Goal: Transaction & Acquisition: Purchase product/service

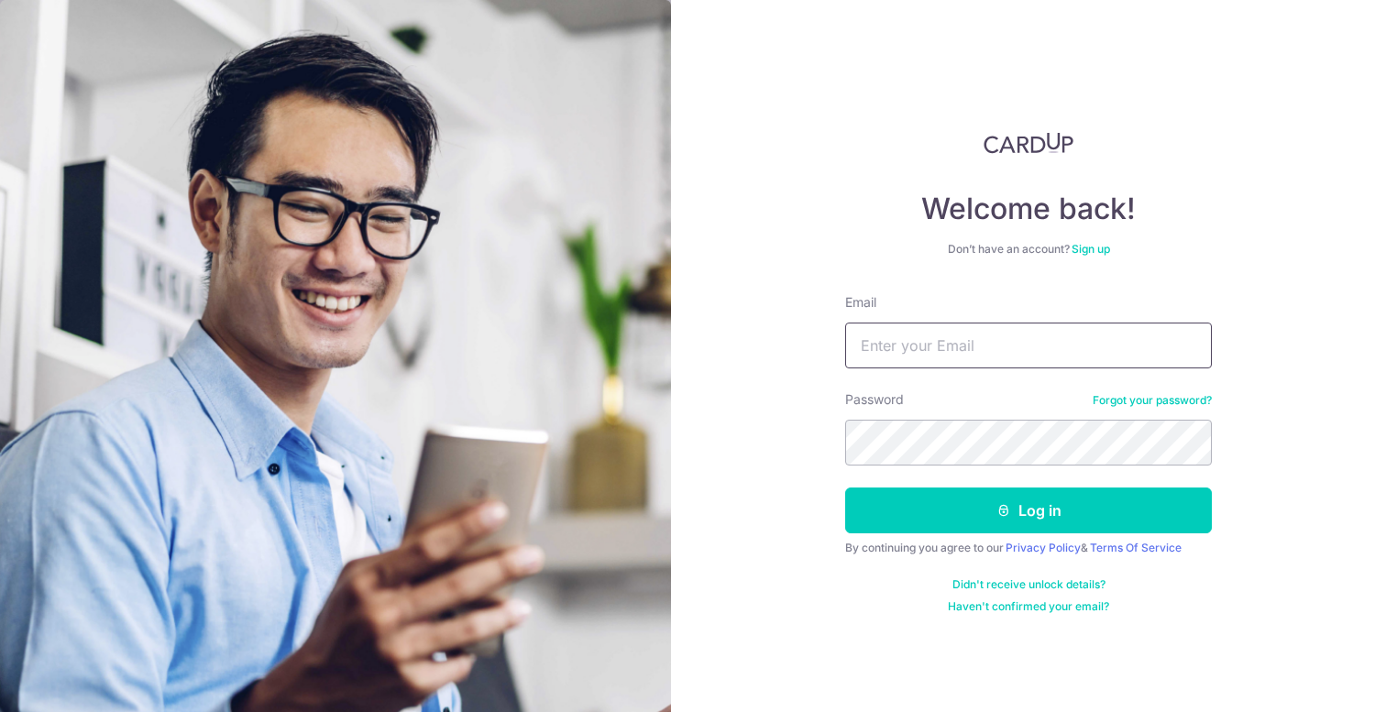
type input "[EMAIL_ADDRESS][DOMAIN_NAME]"
click at [1029, 511] on button "Log in" at bounding box center [1028, 511] width 367 height 46
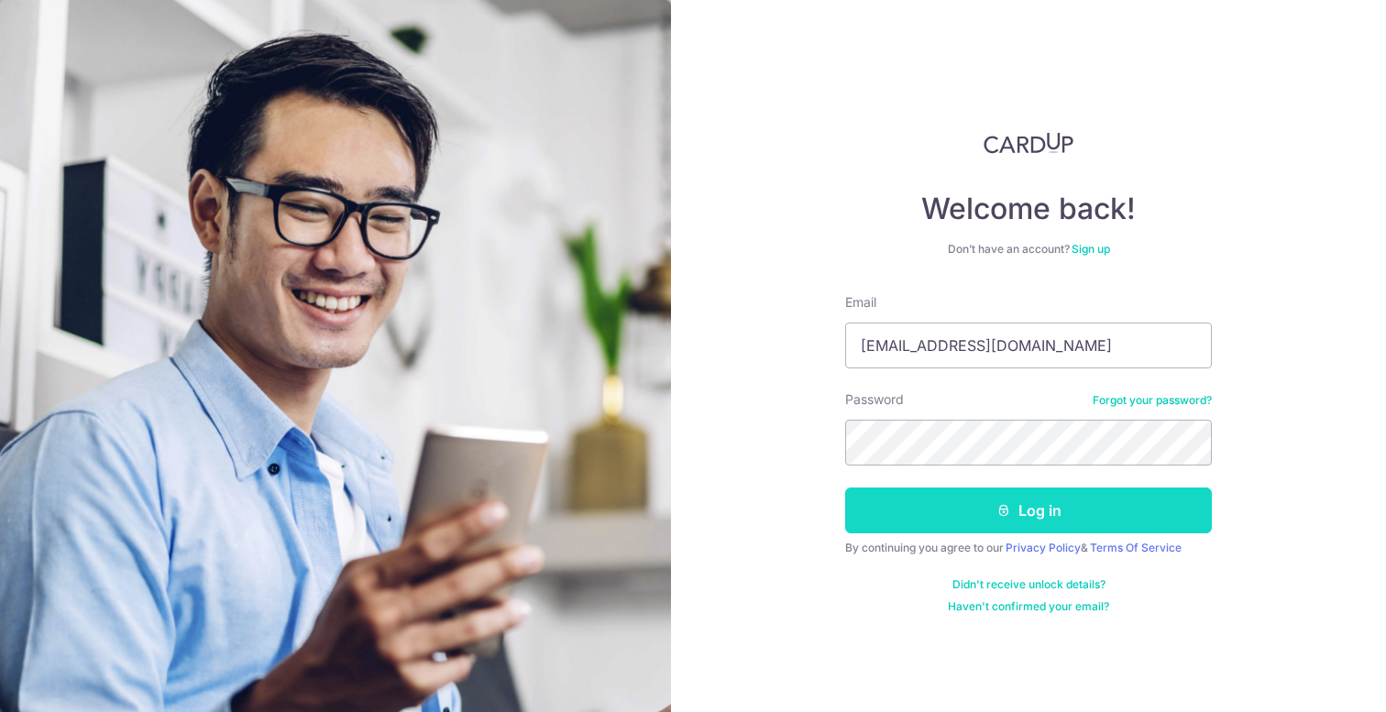
click at [1033, 524] on button "Log in" at bounding box center [1028, 511] width 367 height 46
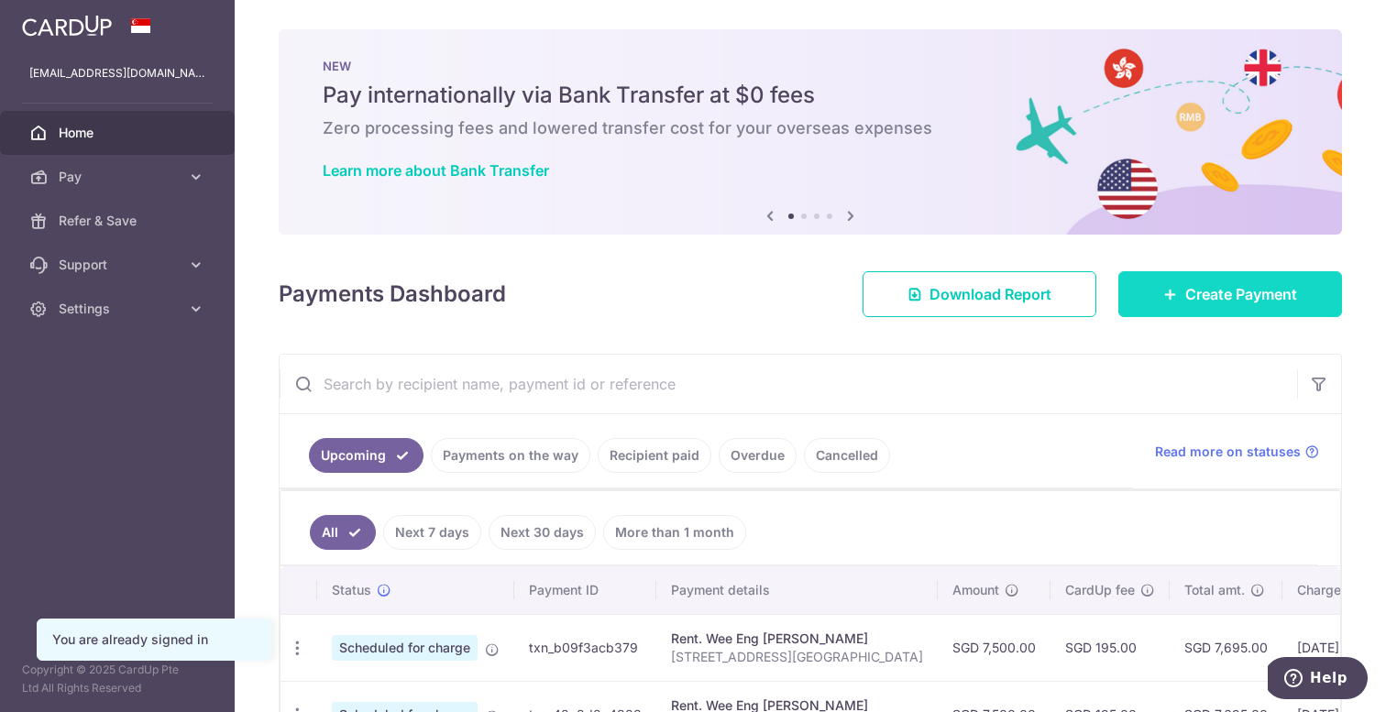
click at [1190, 304] on span "Create Payment" at bounding box center [1242, 294] width 112 height 22
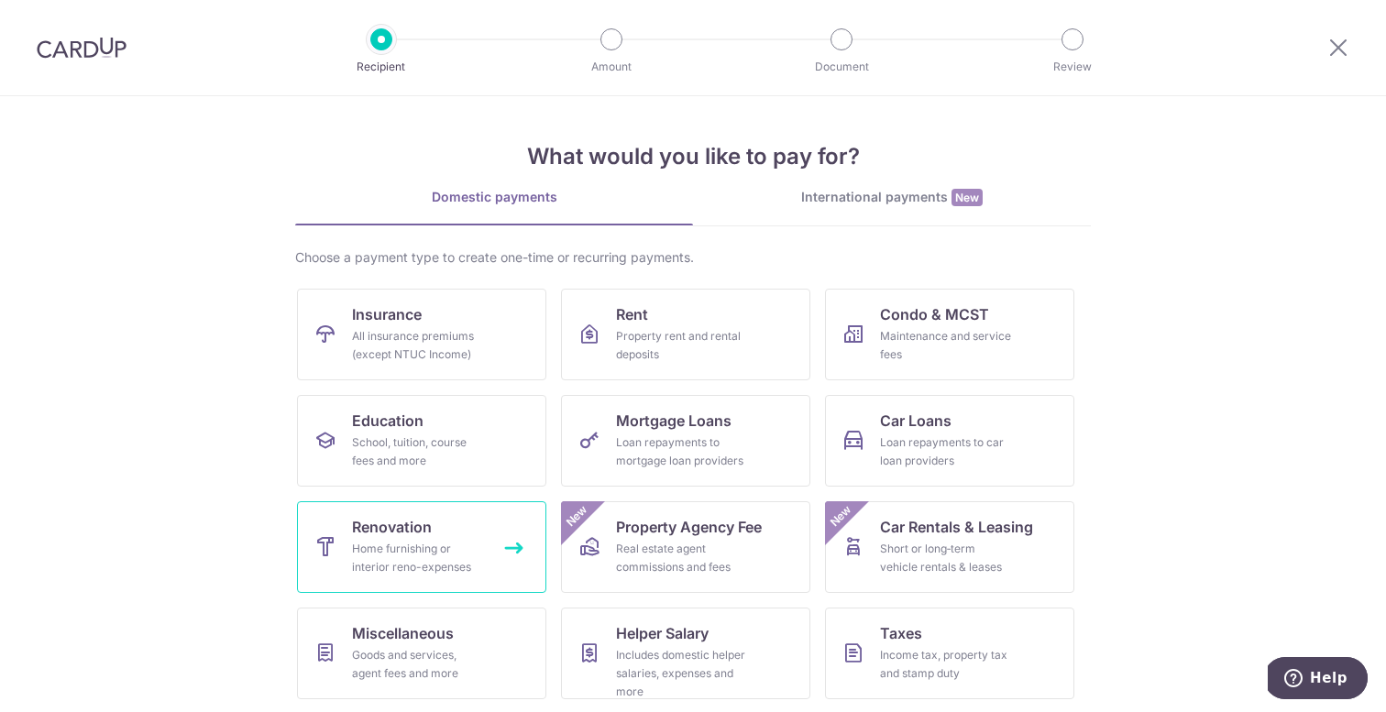
click at [417, 572] on div "Home furnishing or interior reno-expenses" at bounding box center [418, 558] width 132 height 37
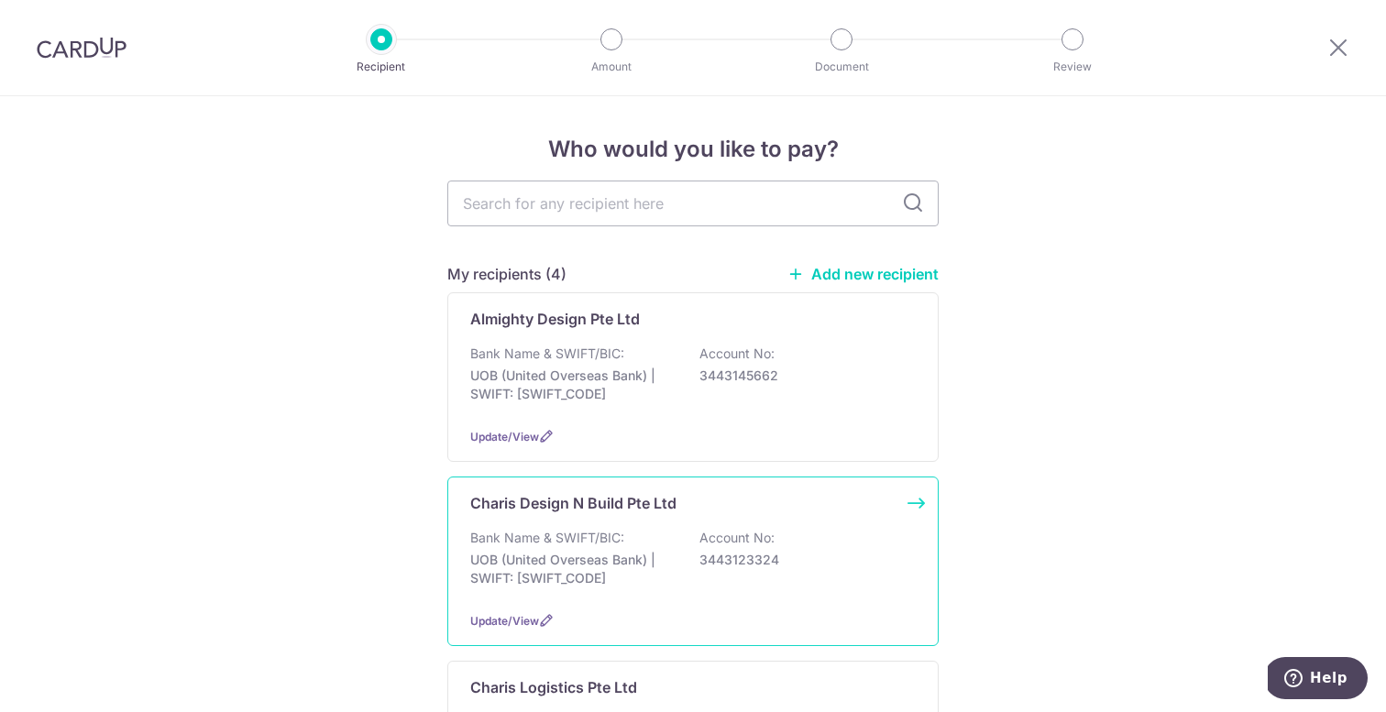
click at [561, 535] on p "Bank Name & SWIFT/BIC:" at bounding box center [547, 538] width 154 height 18
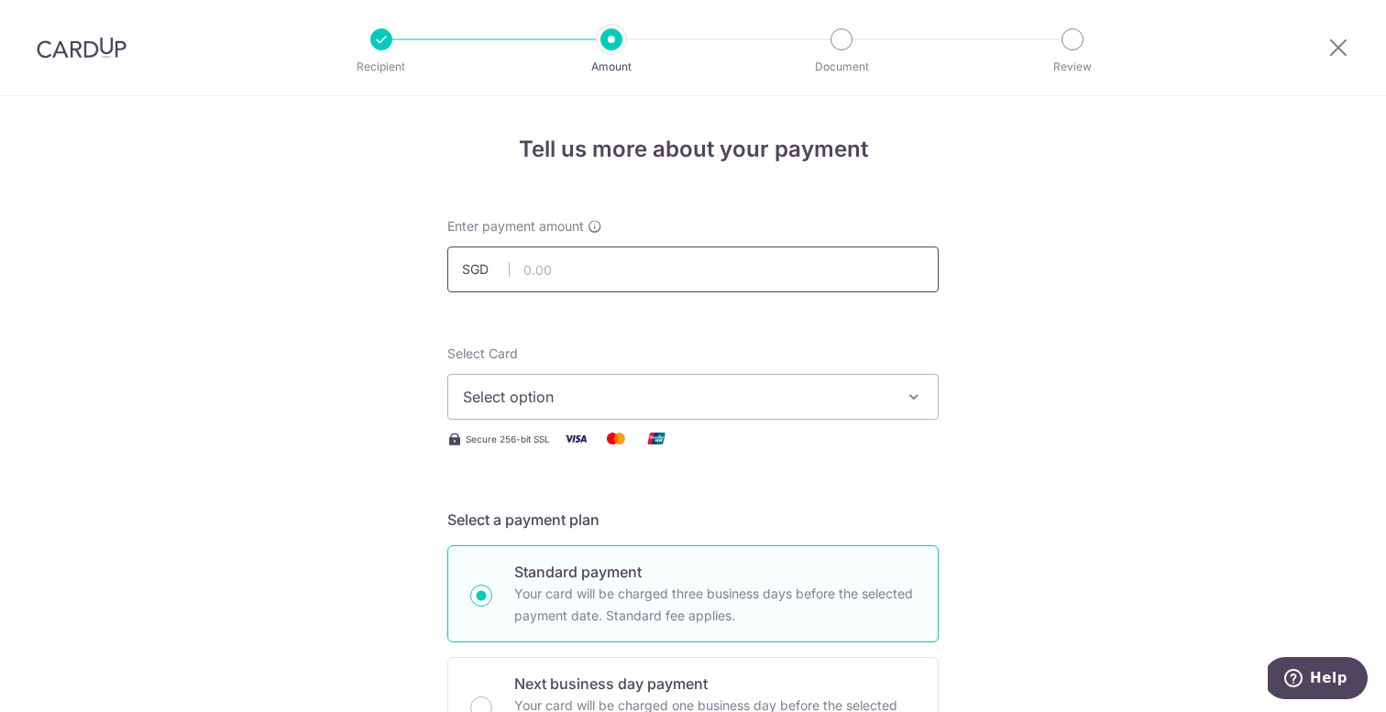
click at [573, 263] on input "text" at bounding box center [692, 270] width 491 height 46
type input "40,000.00"
click at [565, 416] on button "Select option" at bounding box center [692, 397] width 491 height 46
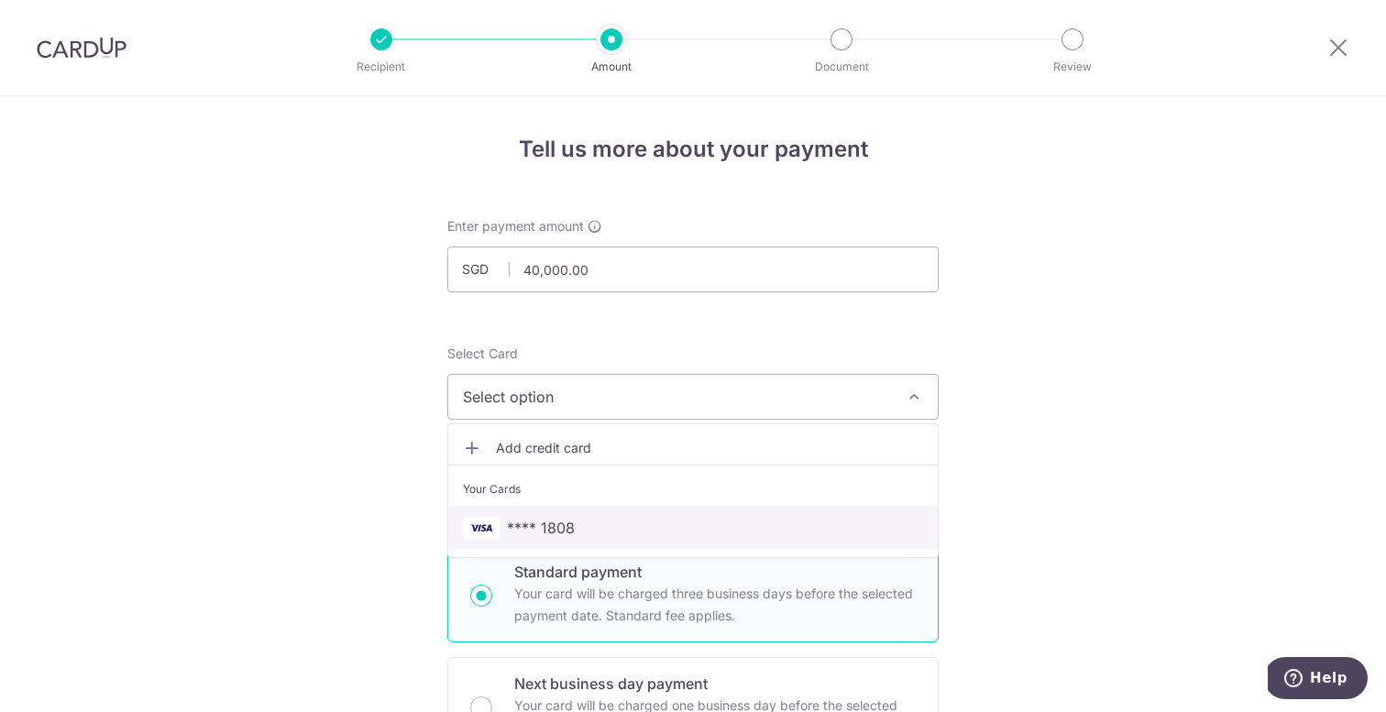
click at [567, 517] on span "**** 1808" at bounding box center [541, 528] width 68 height 22
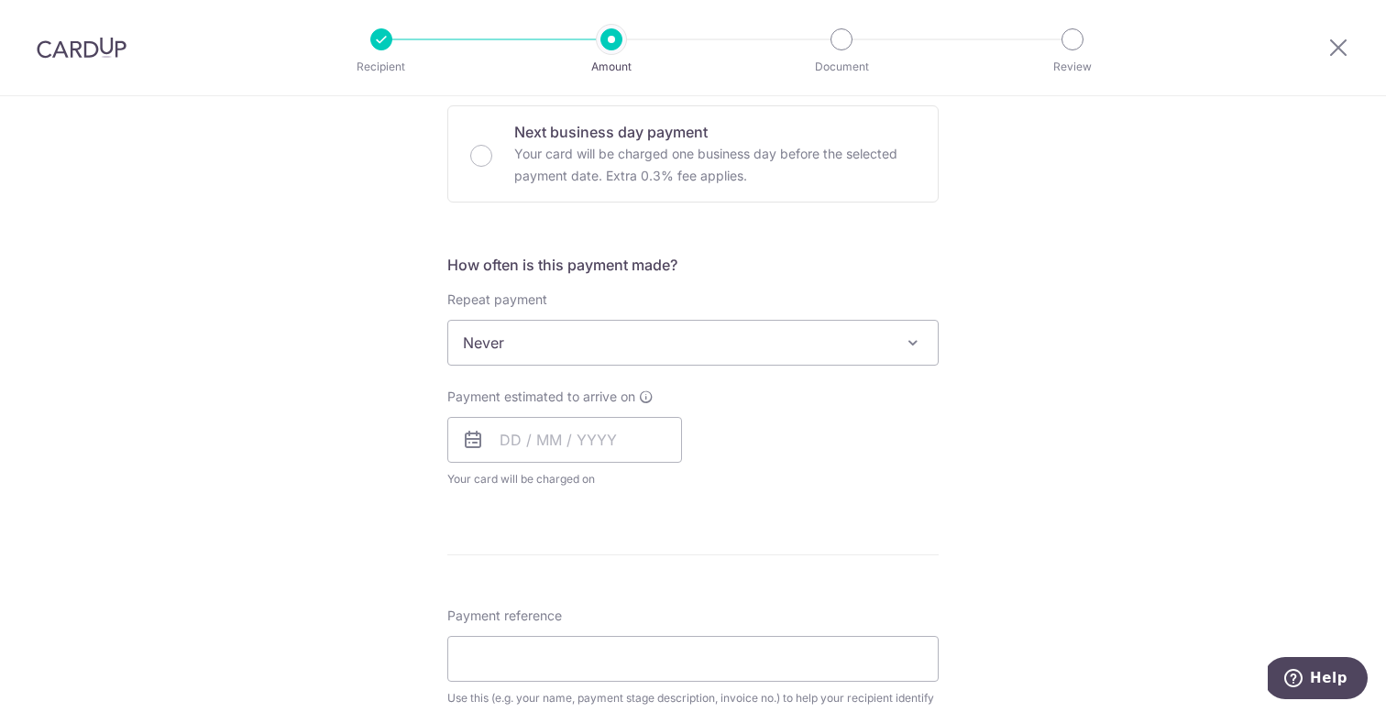
scroll to position [348, 0]
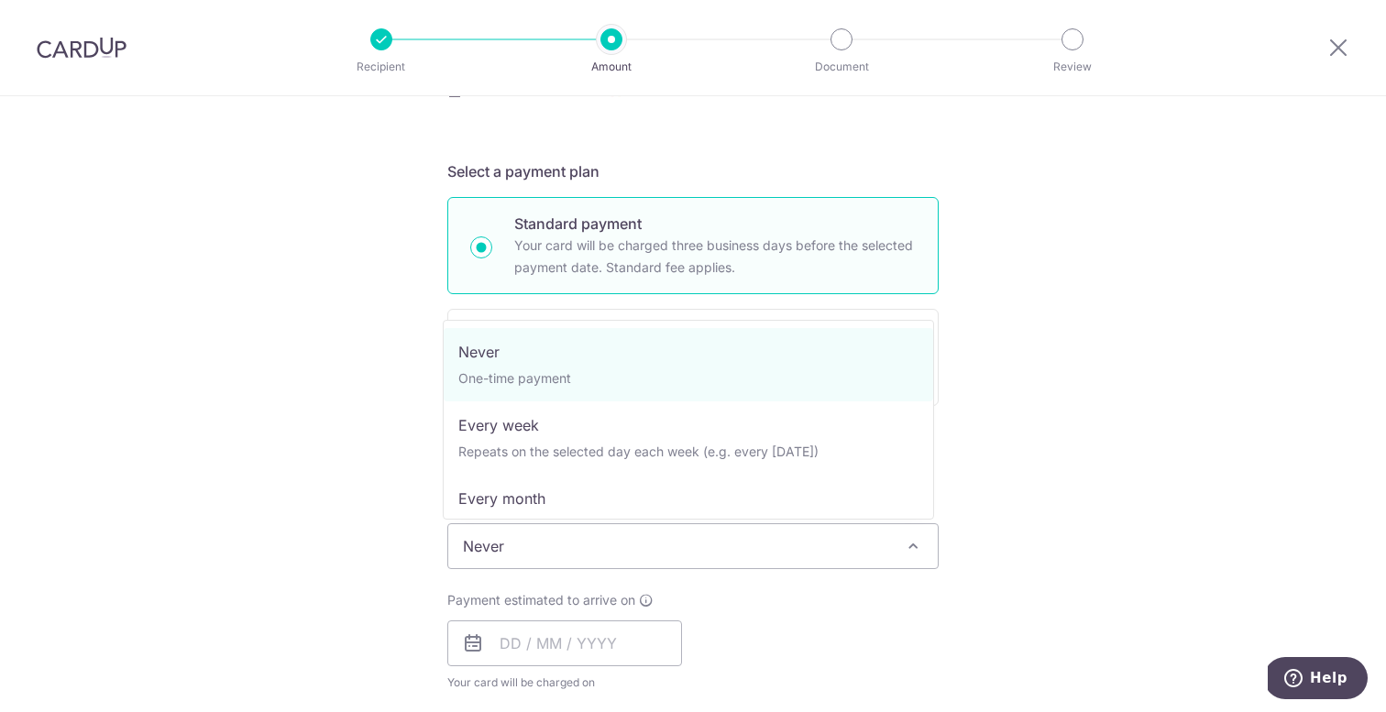
click at [621, 545] on span "Never" at bounding box center [693, 546] width 490 height 44
select select "3"
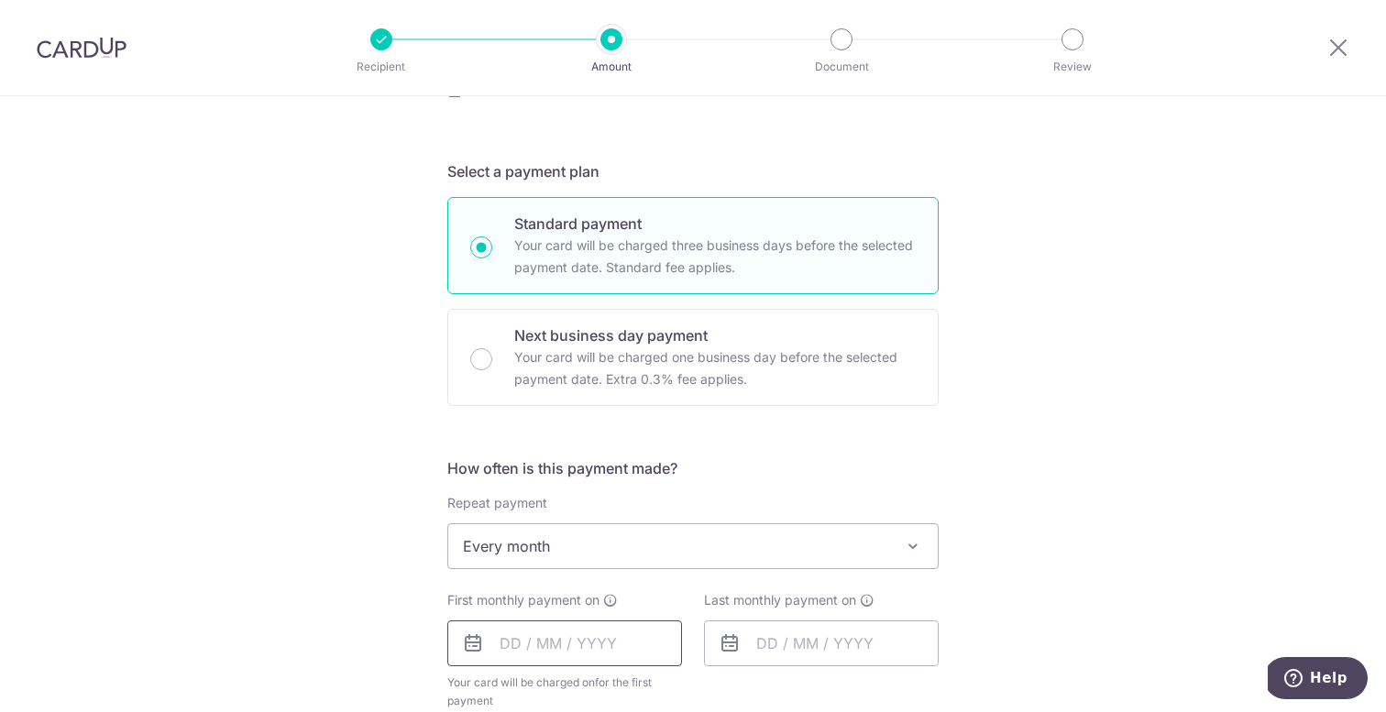
click at [499, 642] on input "text" at bounding box center [564, 644] width 235 height 46
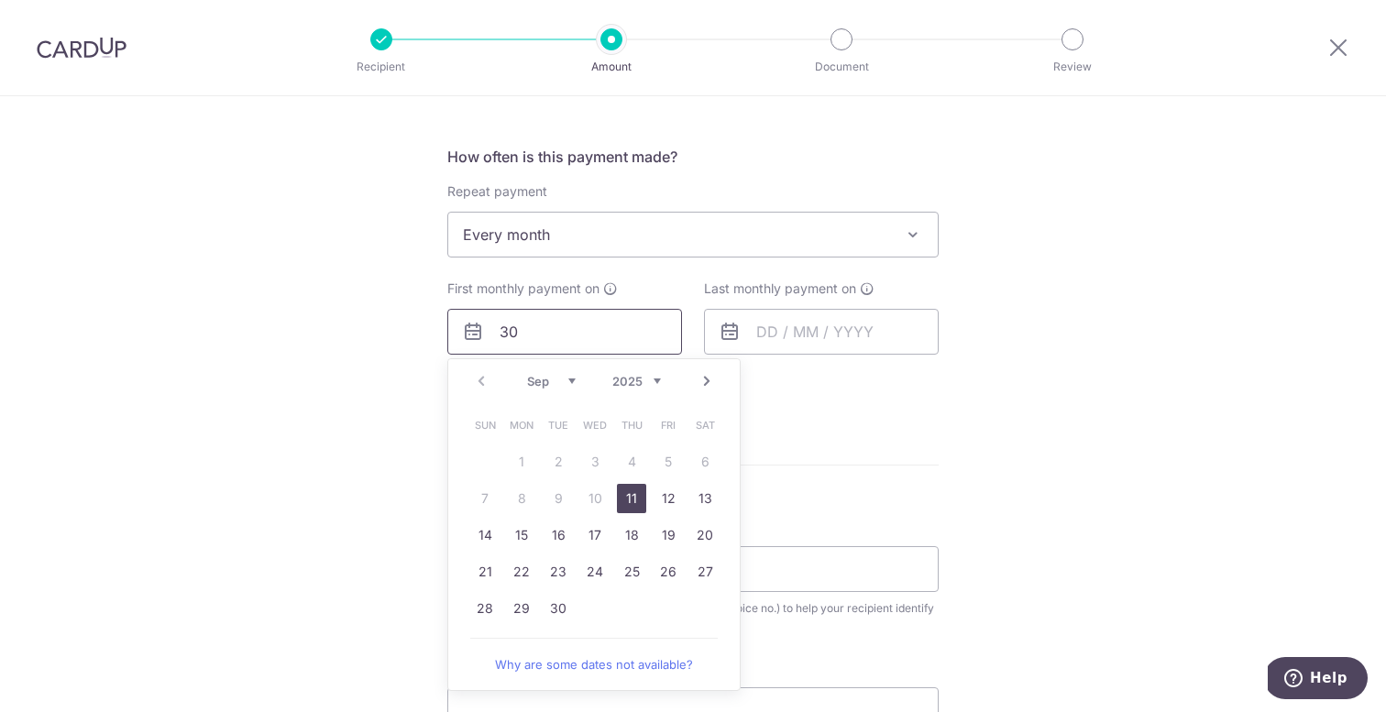
scroll to position [600, 0]
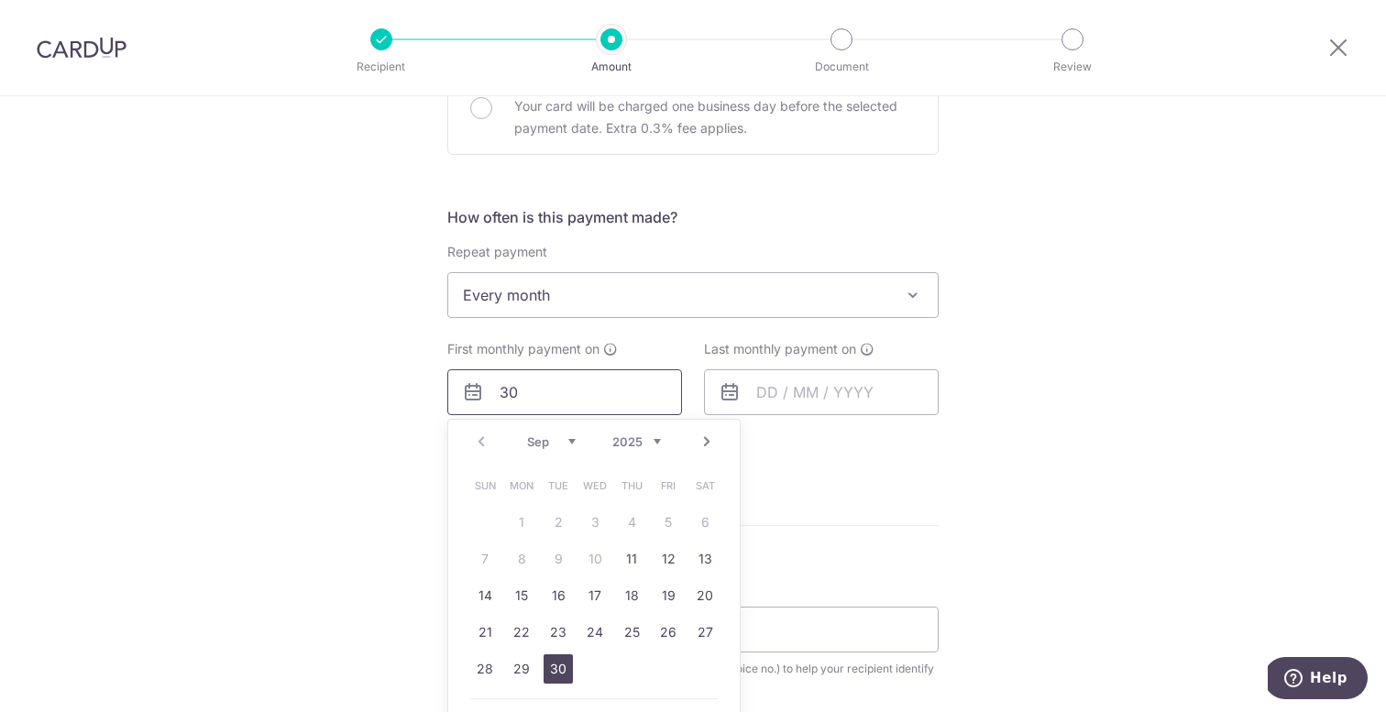
type input "30"
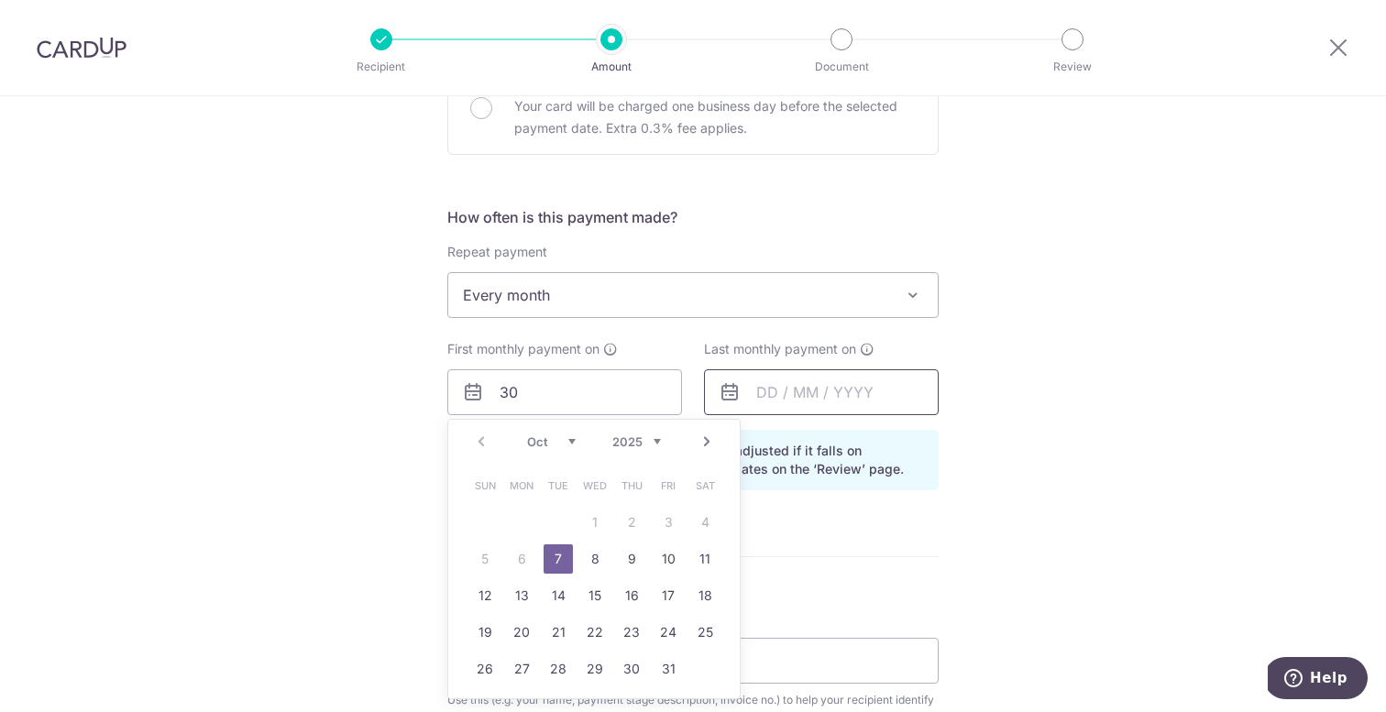
click at [762, 395] on input "text" at bounding box center [821, 393] width 235 height 46
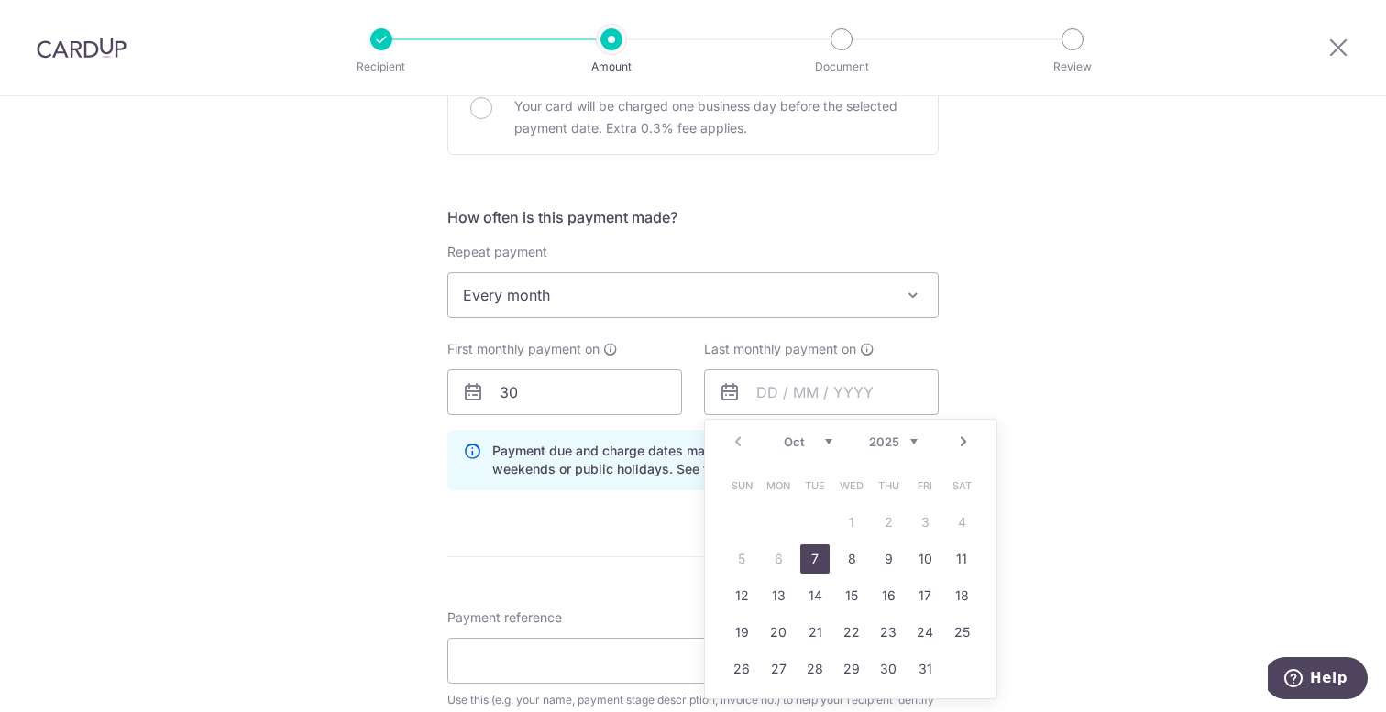
click at [953, 439] on link "Next" at bounding box center [964, 442] width 22 height 22
click at [967, 442] on link "Next" at bounding box center [964, 442] width 22 height 22
click at [965, 442] on link "Next" at bounding box center [964, 442] width 22 height 22
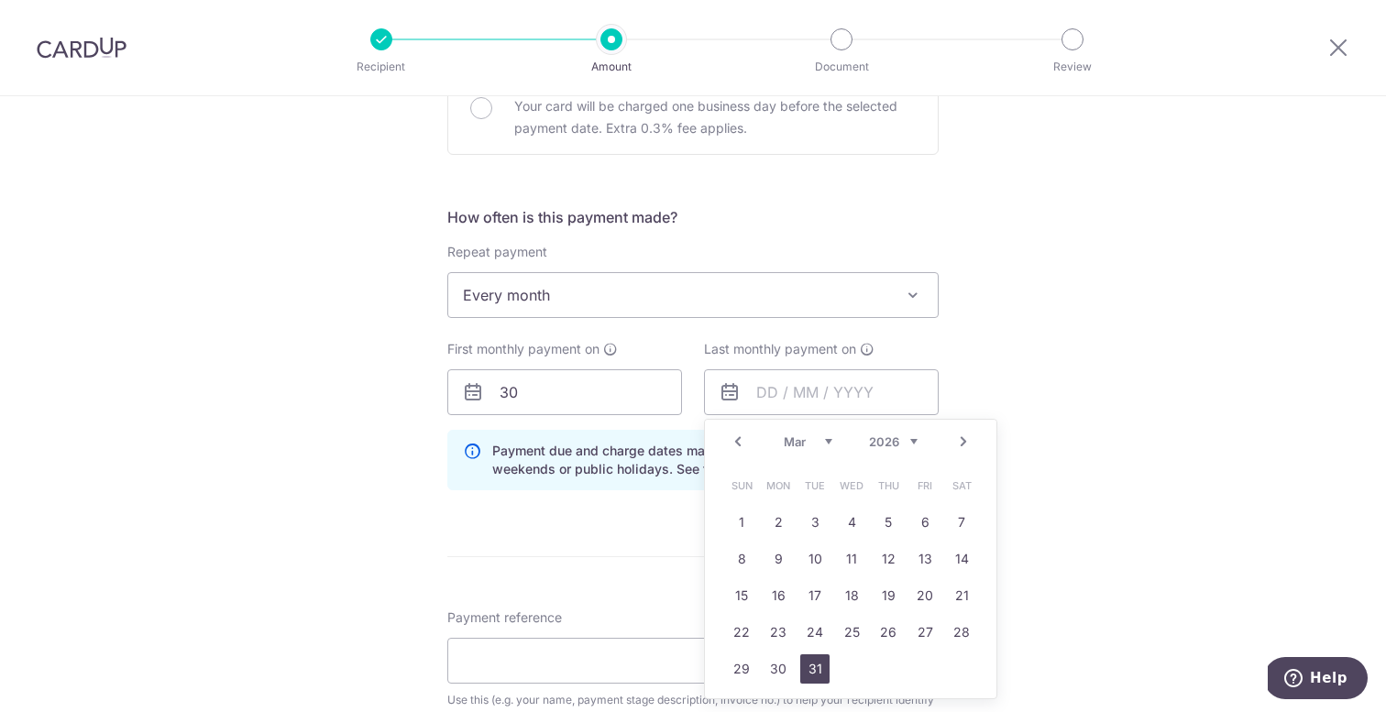
click at [815, 668] on link "31" at bounding box center [814, 669] width 29 height 29
type input "31/03/2026"
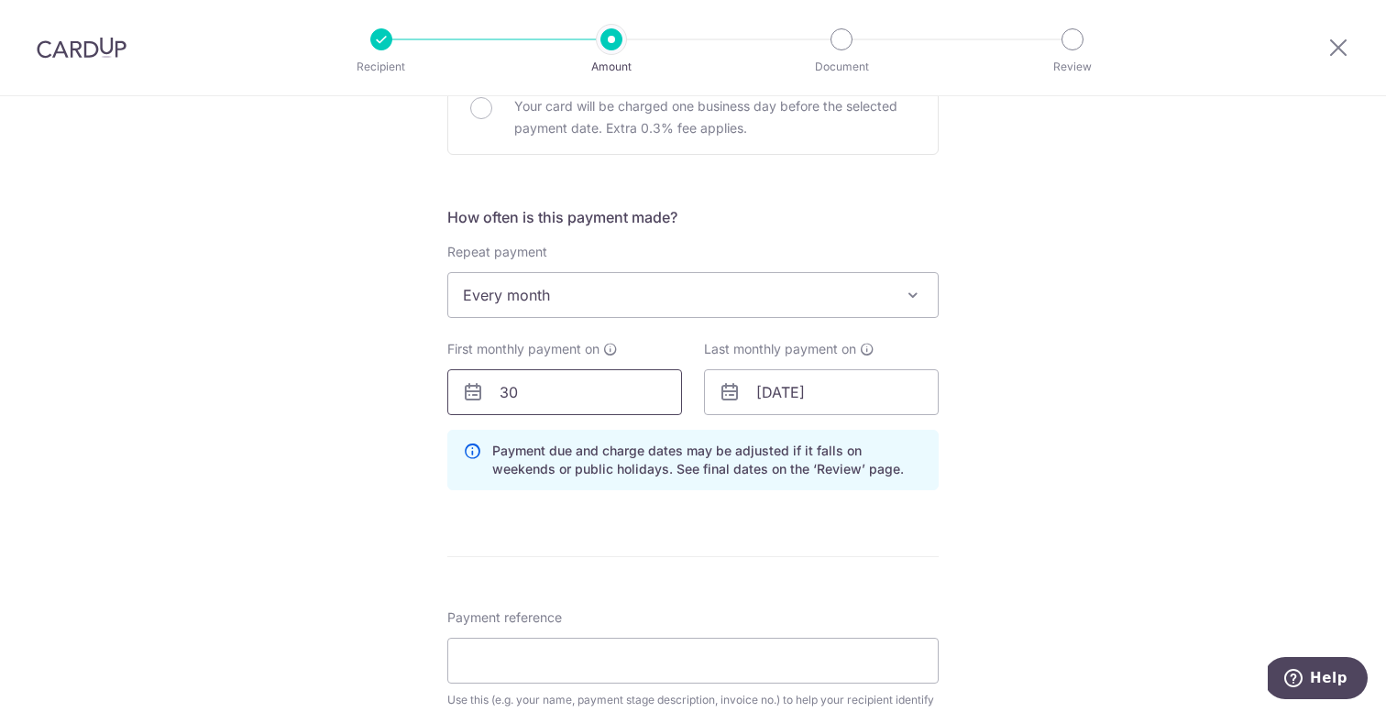
click at [546, 392] on input "30" at bounding box center [564, 393] width 235 height 46
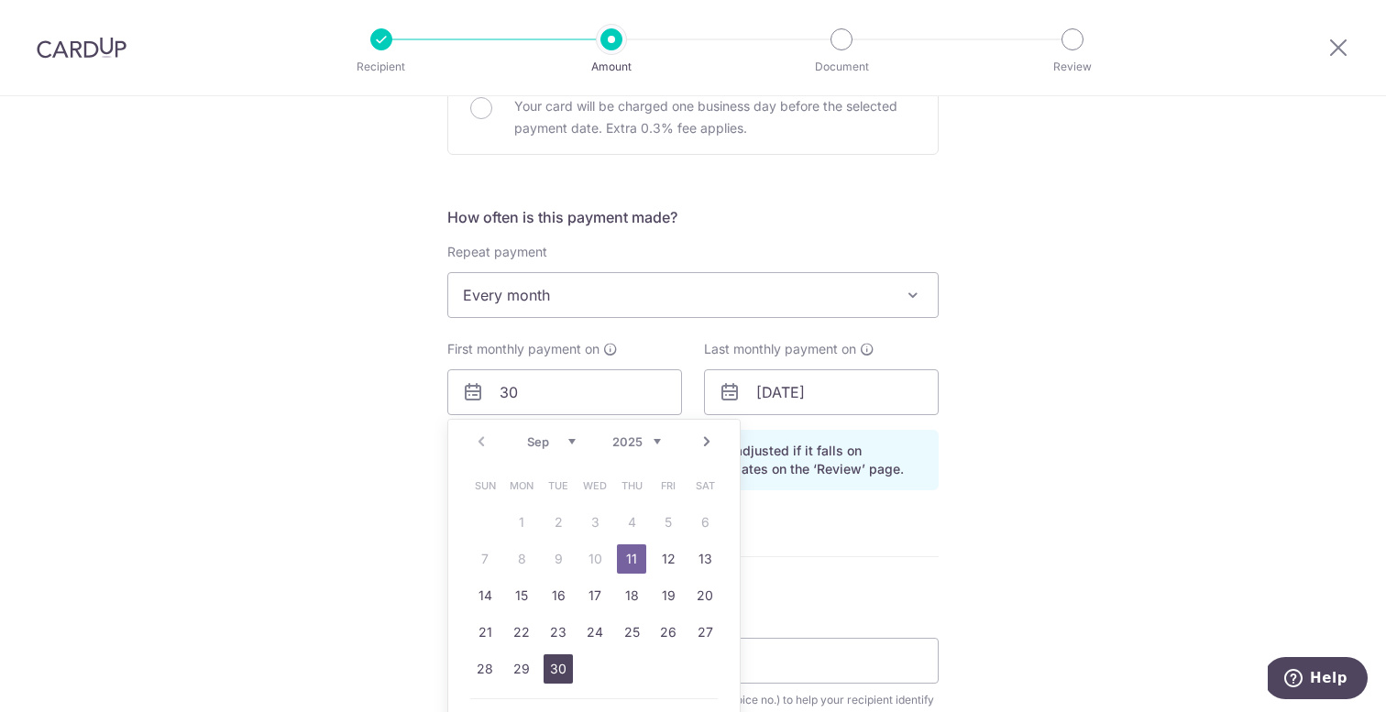
click at [551, 665] on link "30" at bounding box center [558, 669] width 29 height 29
type input "[DATE]"
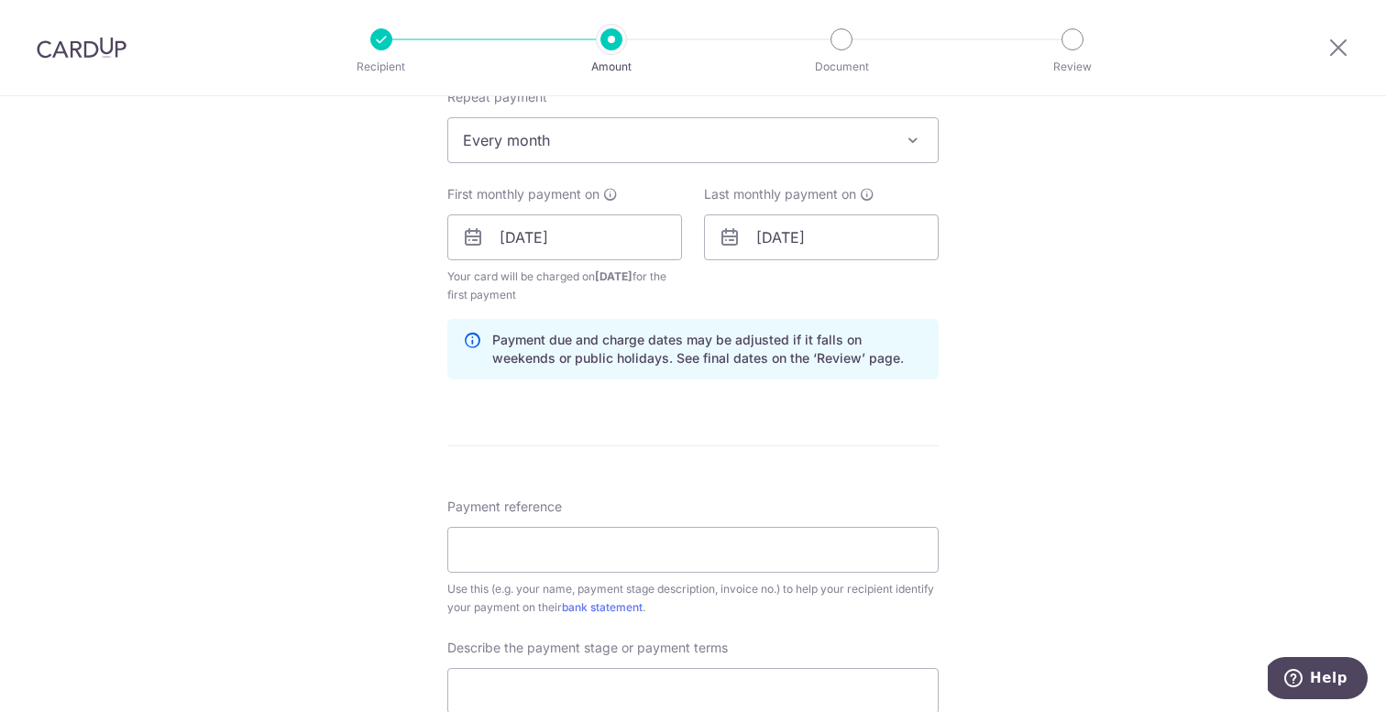
scroll to position [774, 0]
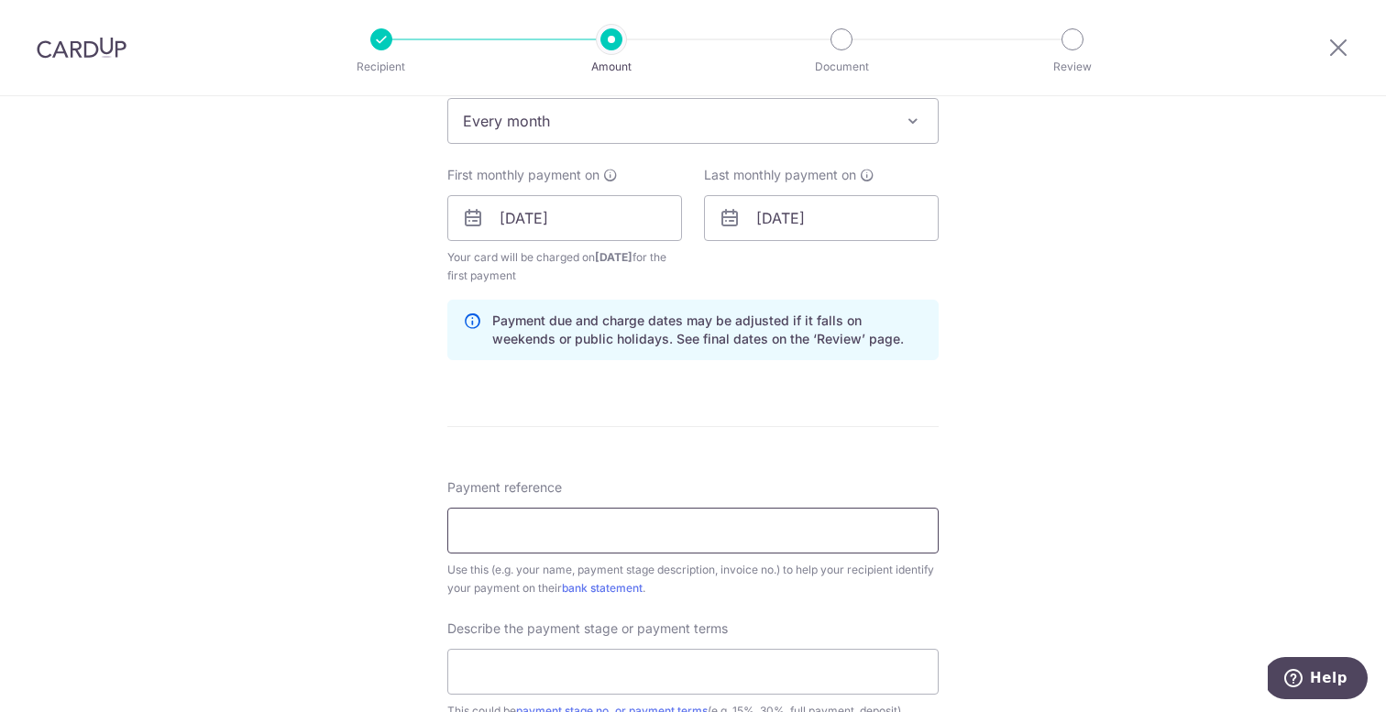
click at [667, 524] on input "Payment reference" at bounding box center [692, 531] width 491 height 46
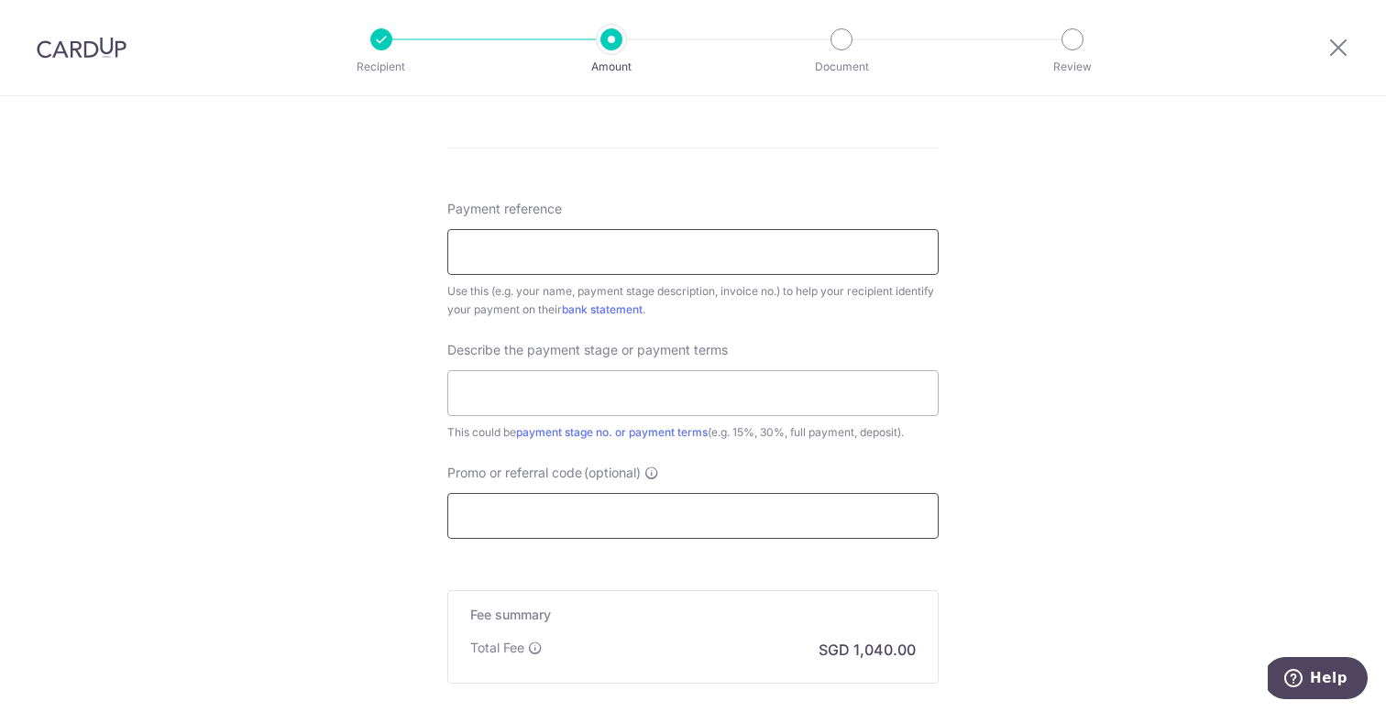
scroll to position [1050, 0]
click at [723, 524] on input "Promo or referral code (optional)" at bounding box center [692, 519] width 491 height 46
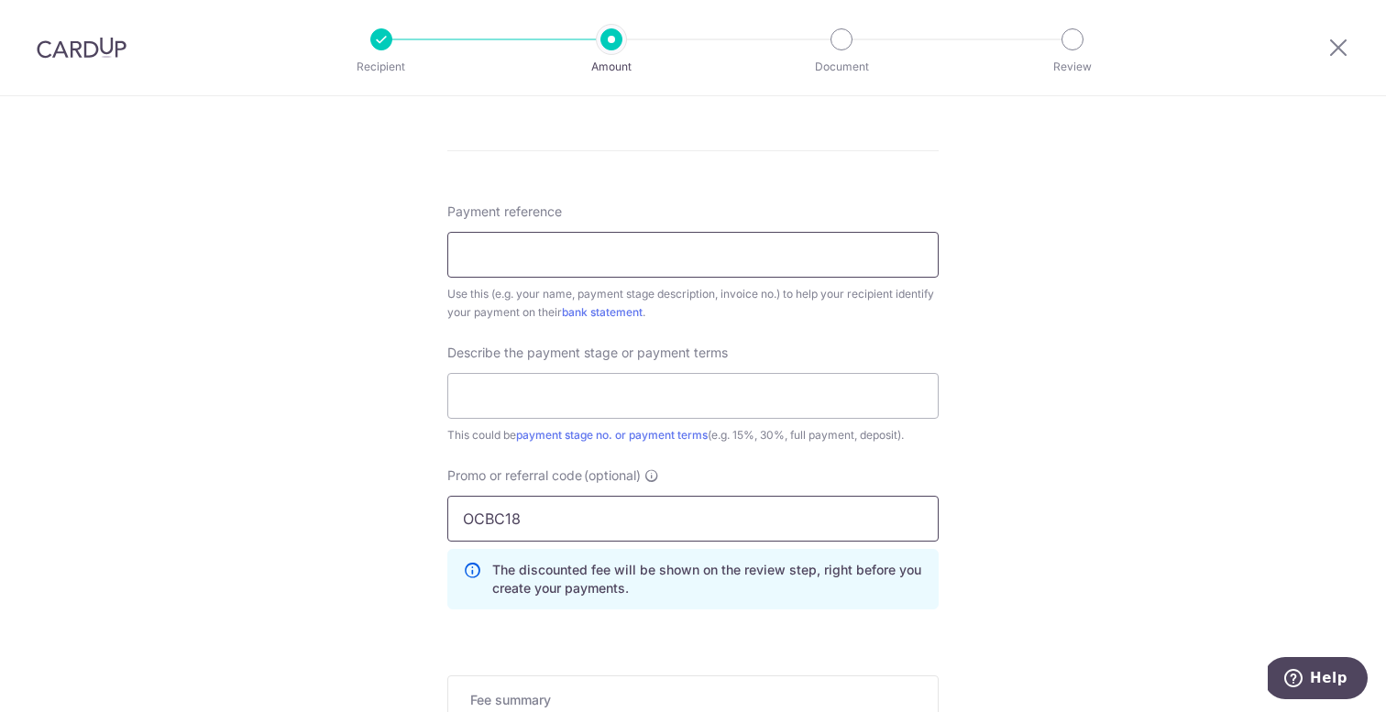
type input "OCBC18"
click at [543, 255] on input "Payment reference" at bounding box center [692, 255] width 491 height 46
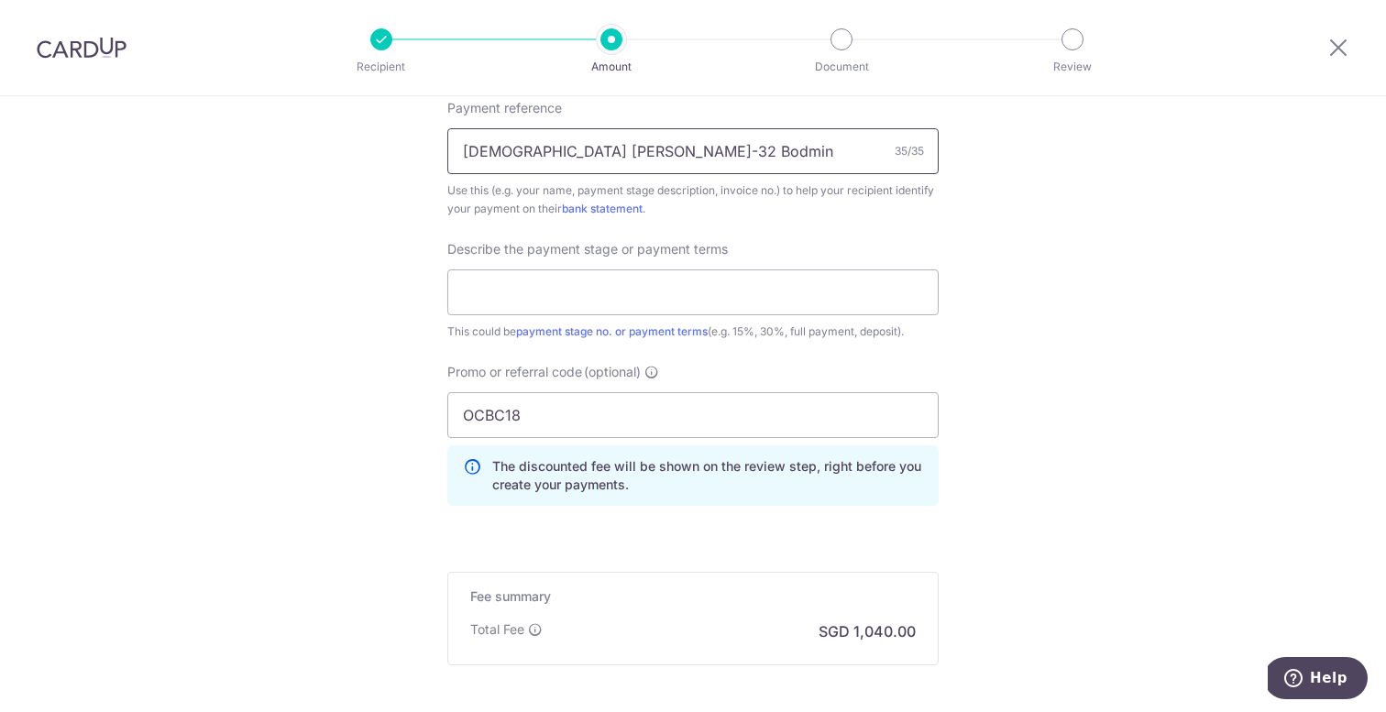
scroll to position [1341, 0]
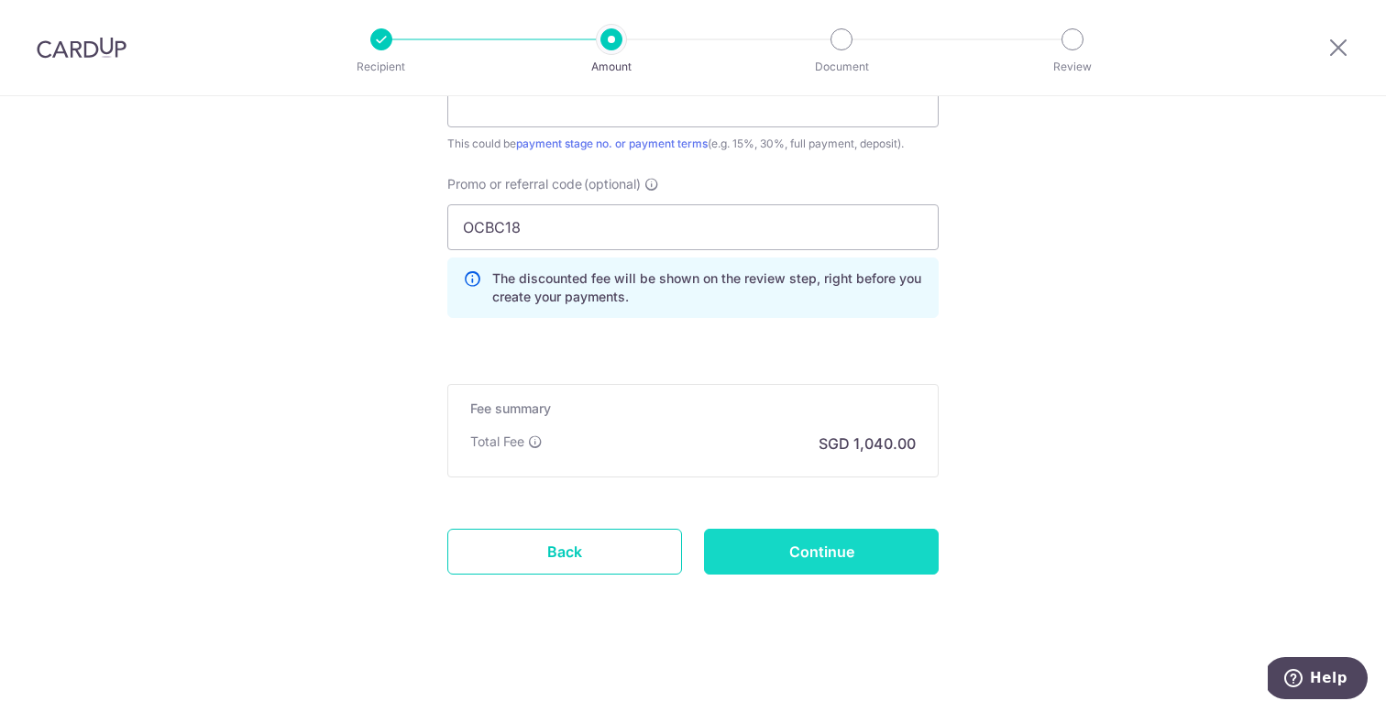
type input "[DEMOGRAPHIC_DATA] [PERSON_NAME]-32 Bodmin Dr-Prog Pay"
click at [797, 556] on input "Continue" at bounding box center [821, 552] width 235 height 46
type input "Create Schedule"
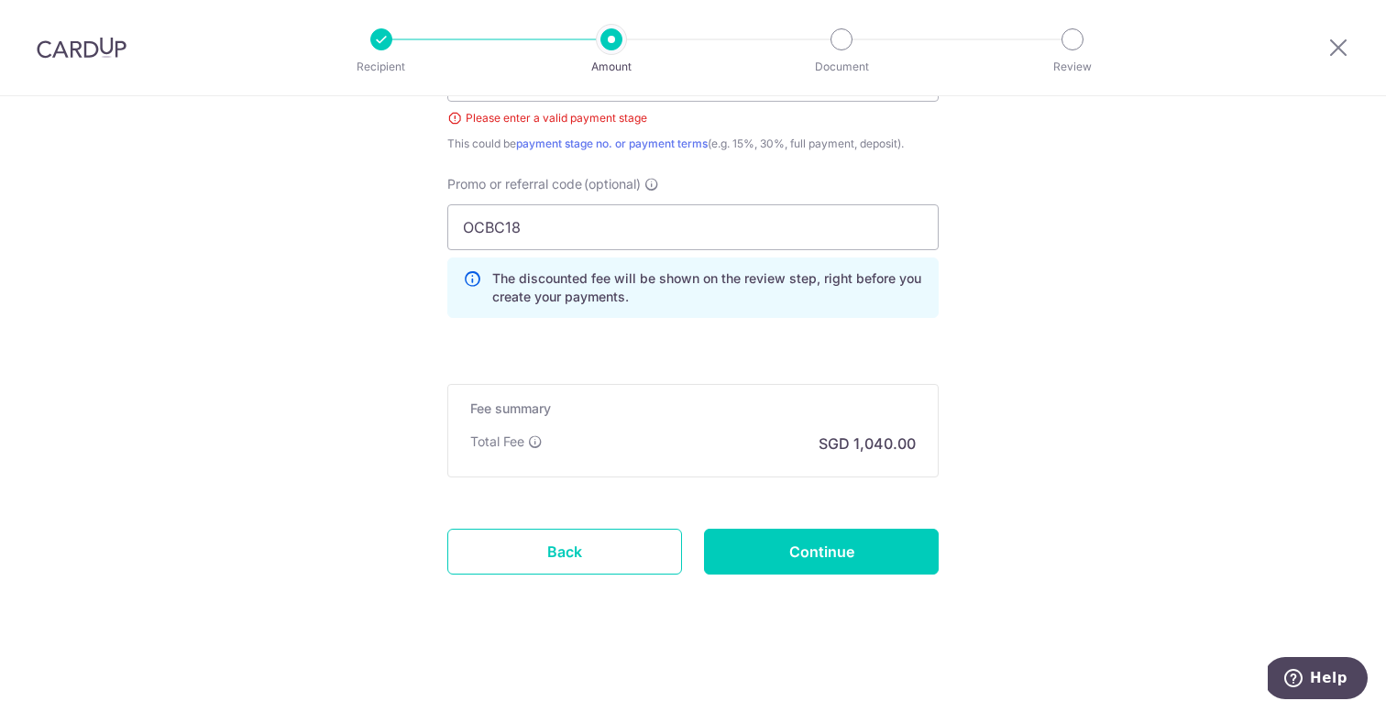
scroll to position [922, 0]
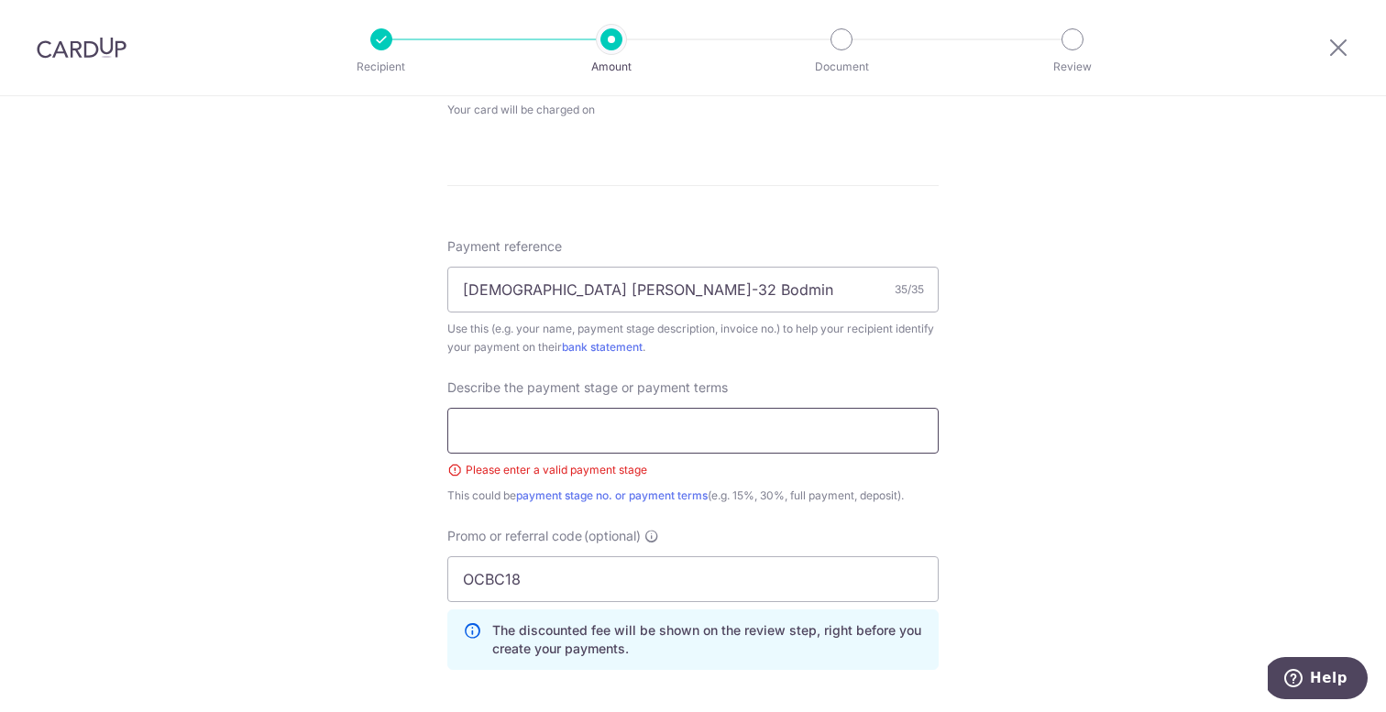
click at [739, 422] on input "text" at bounding box center [692, 431] width 491 height 46
type input "4"
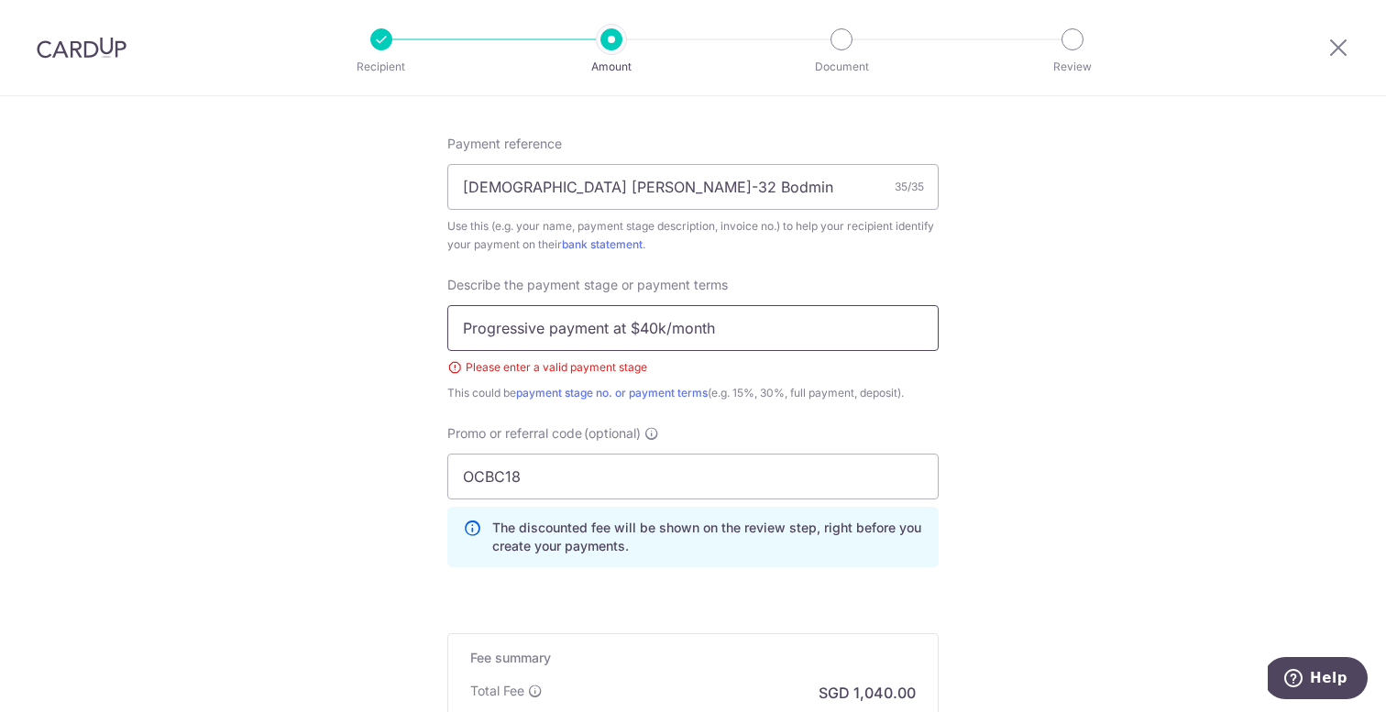
scroll to position [1274, 0]
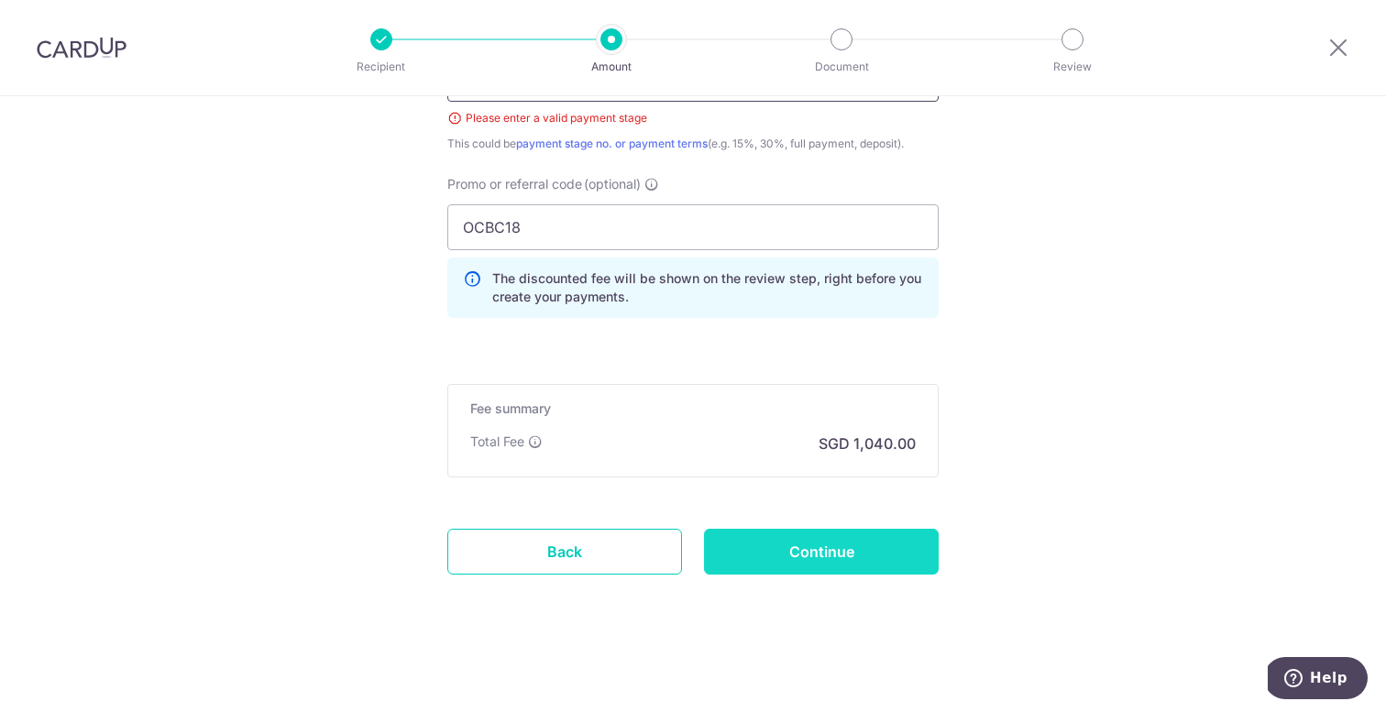
type input "Progressive payment at $40k/month"
click at [805, 547] on input "Continue" at bounding box center [821, 552] width 235 height 46
type input "Create Schedule"
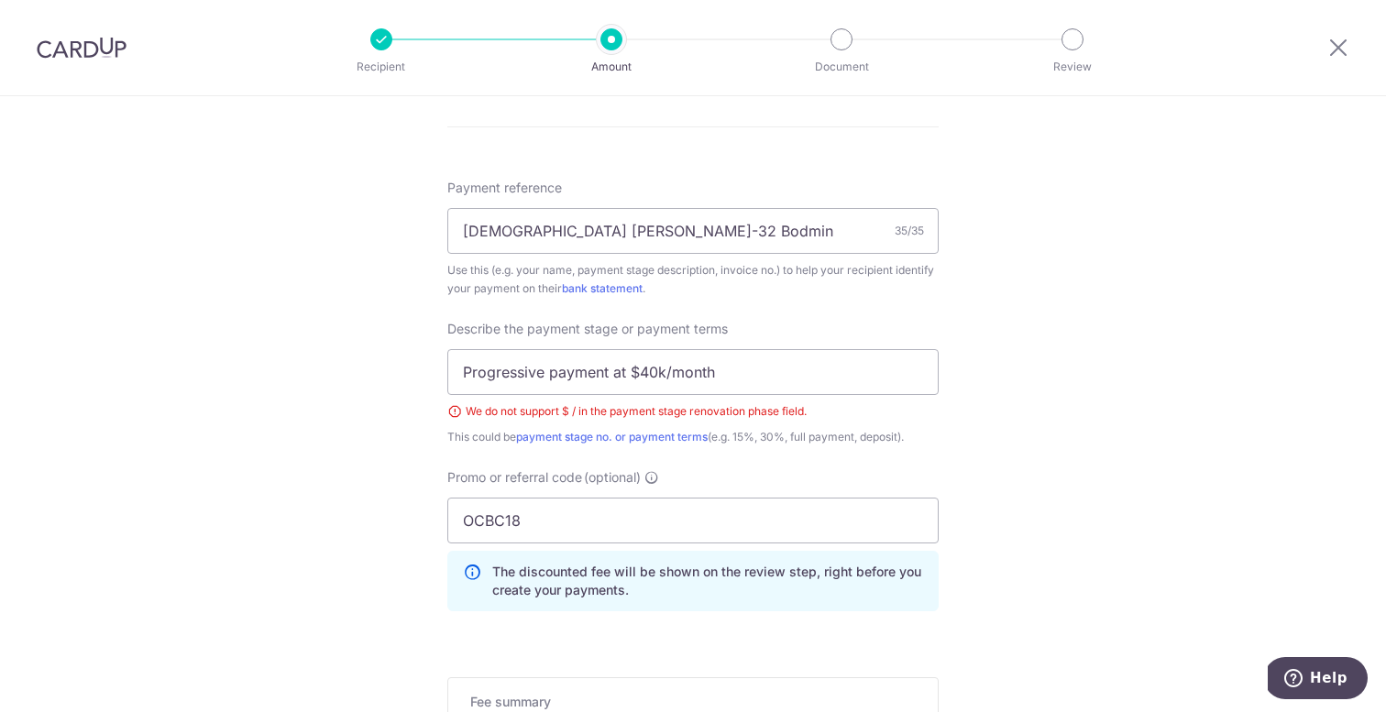
scroll to position [960, 0]
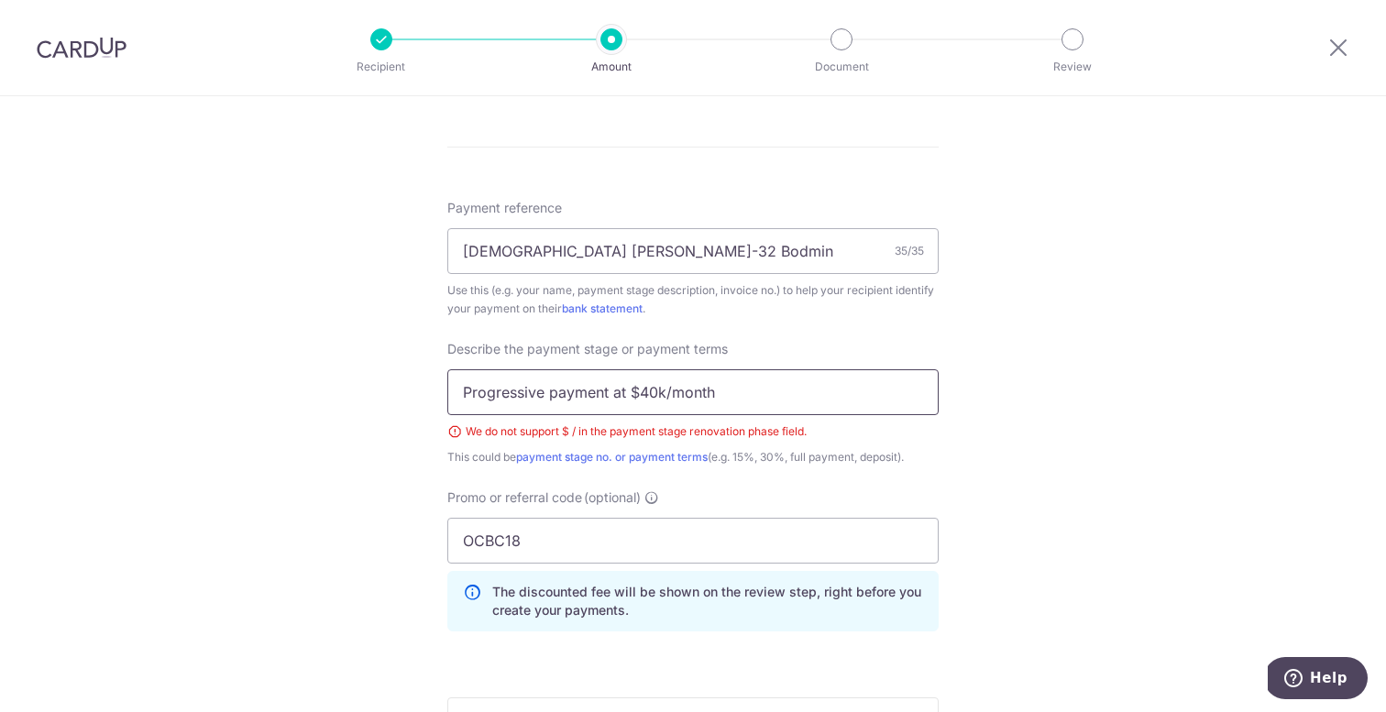
click at [637, 392] on input "Progressive payment at $40k/month" at bounding box center [692, 393] width 491 height 46
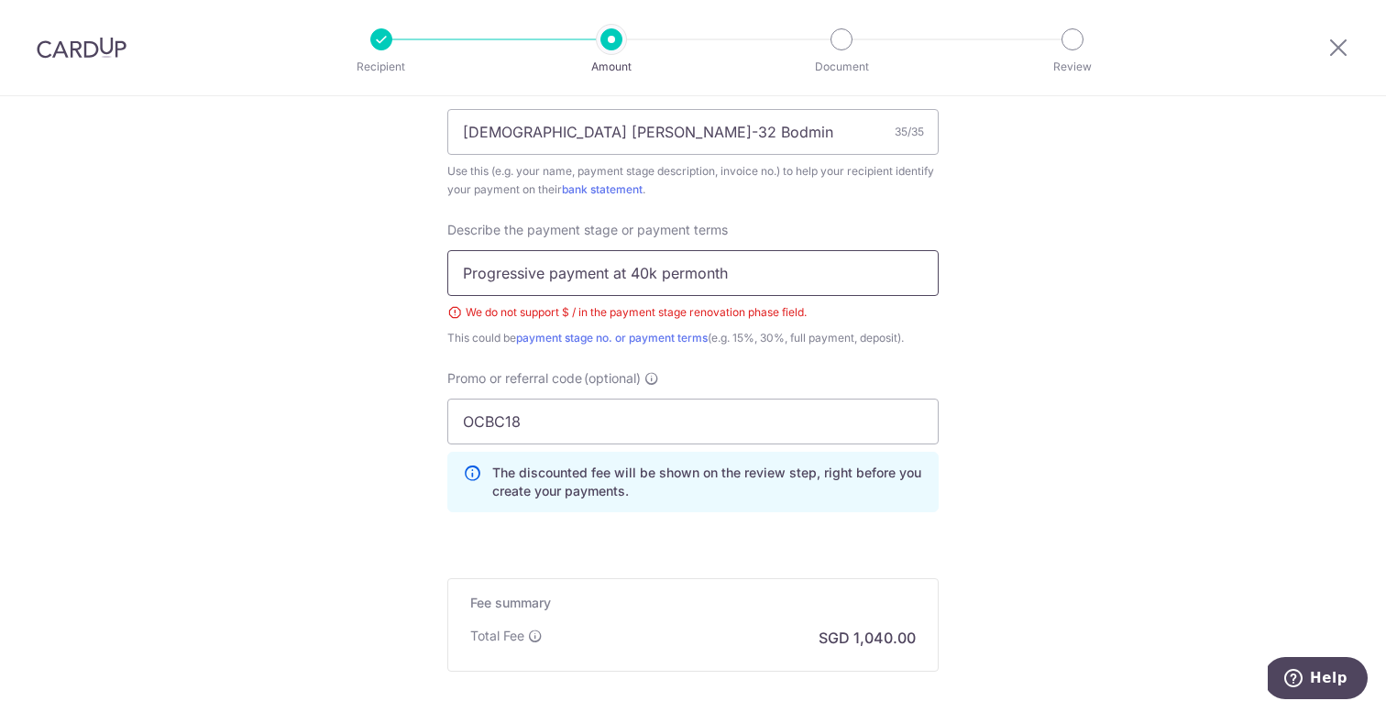
scroll to position [1274, 0]
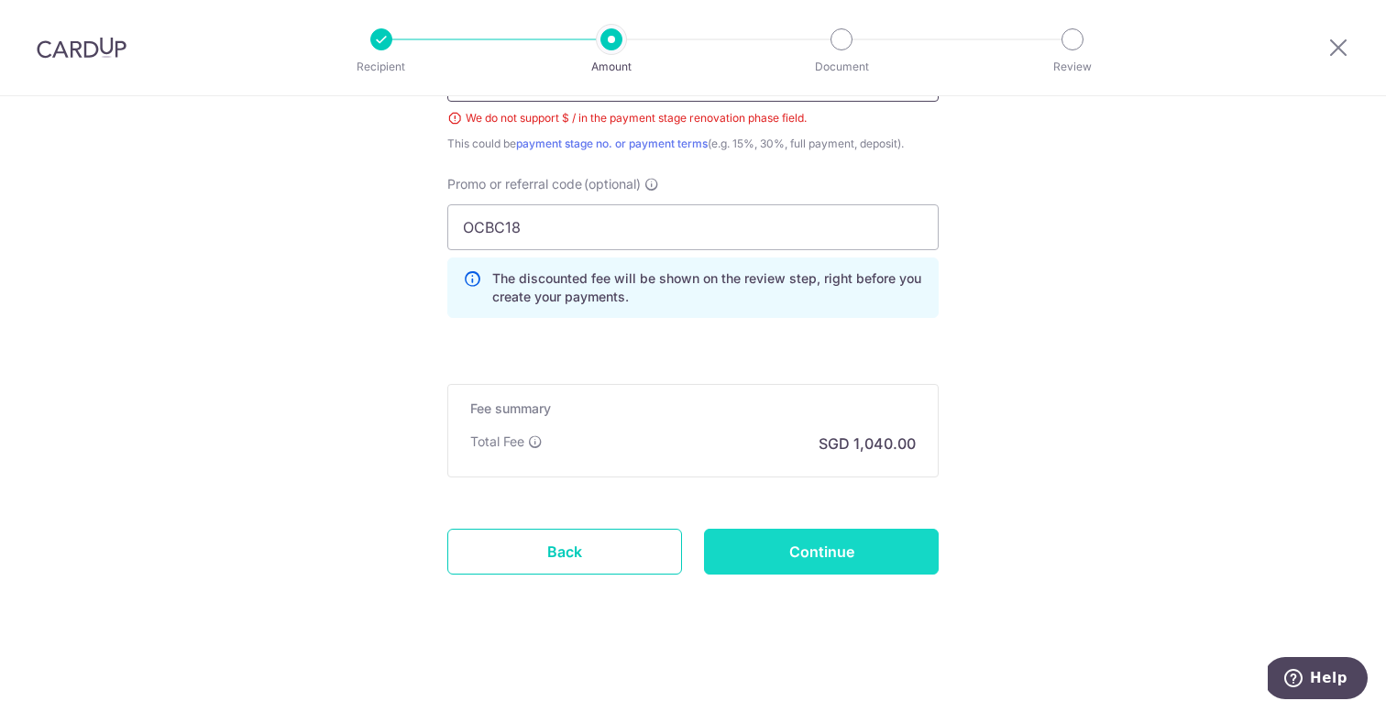
type input "Progressive payment at 40k permonth"
click at [778, 563] on input "Continue" at bounding box center [821, 552] width 235 height 46
type input "Create Schedule"
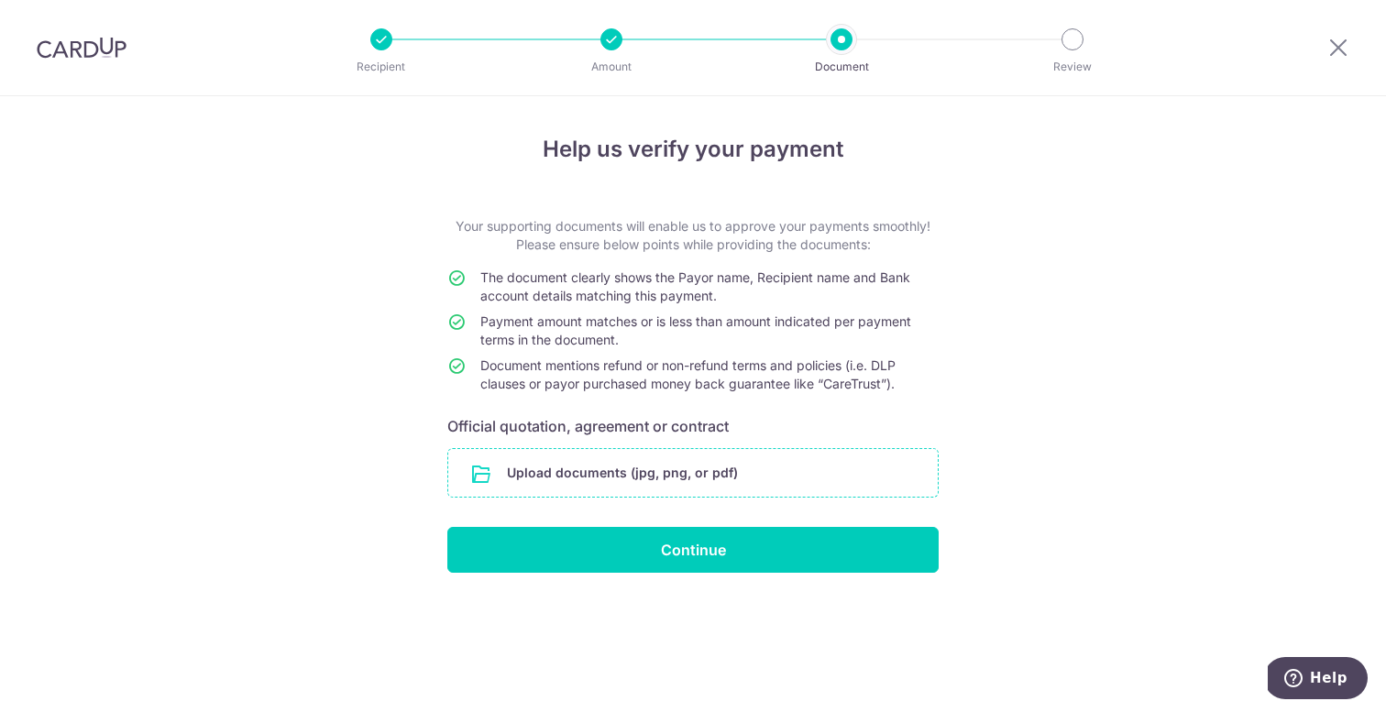
click at [712, 472] on input "file" at bounding box center [693, 473] width 490 height 48
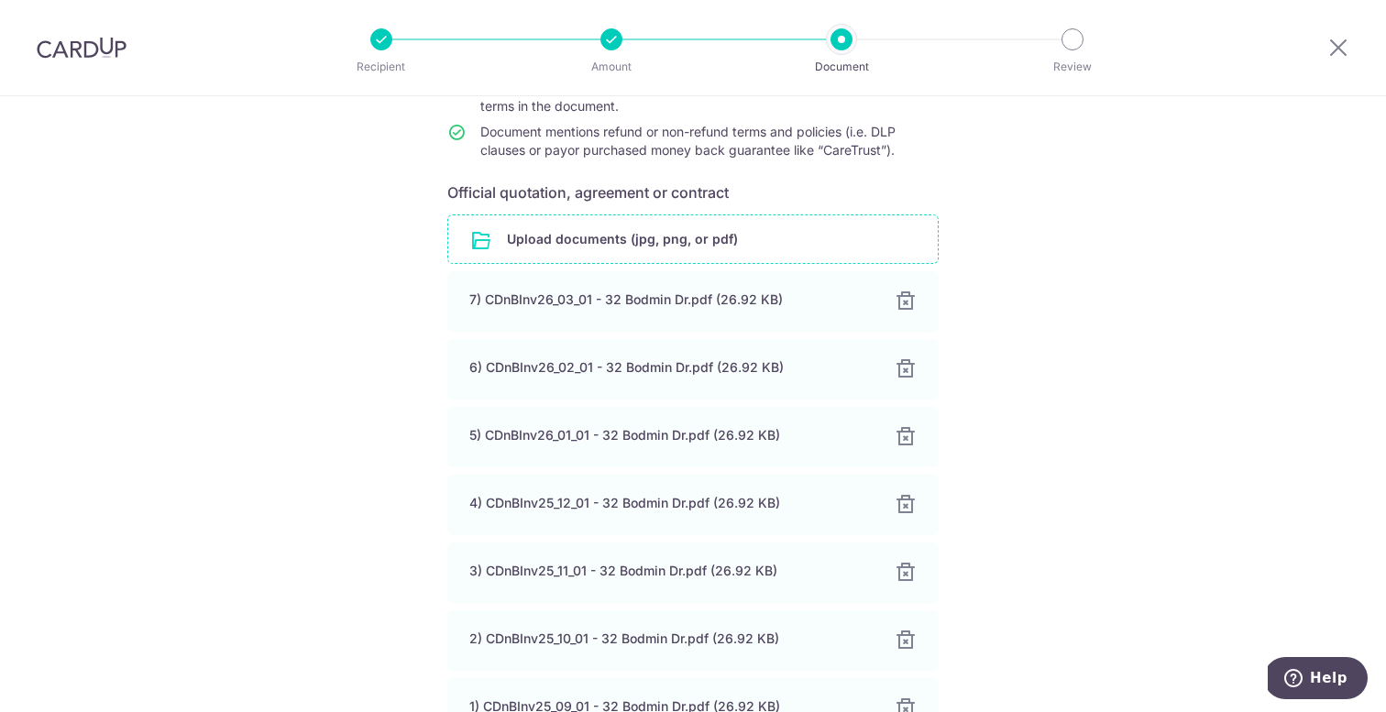
scroll to position [374, 0]
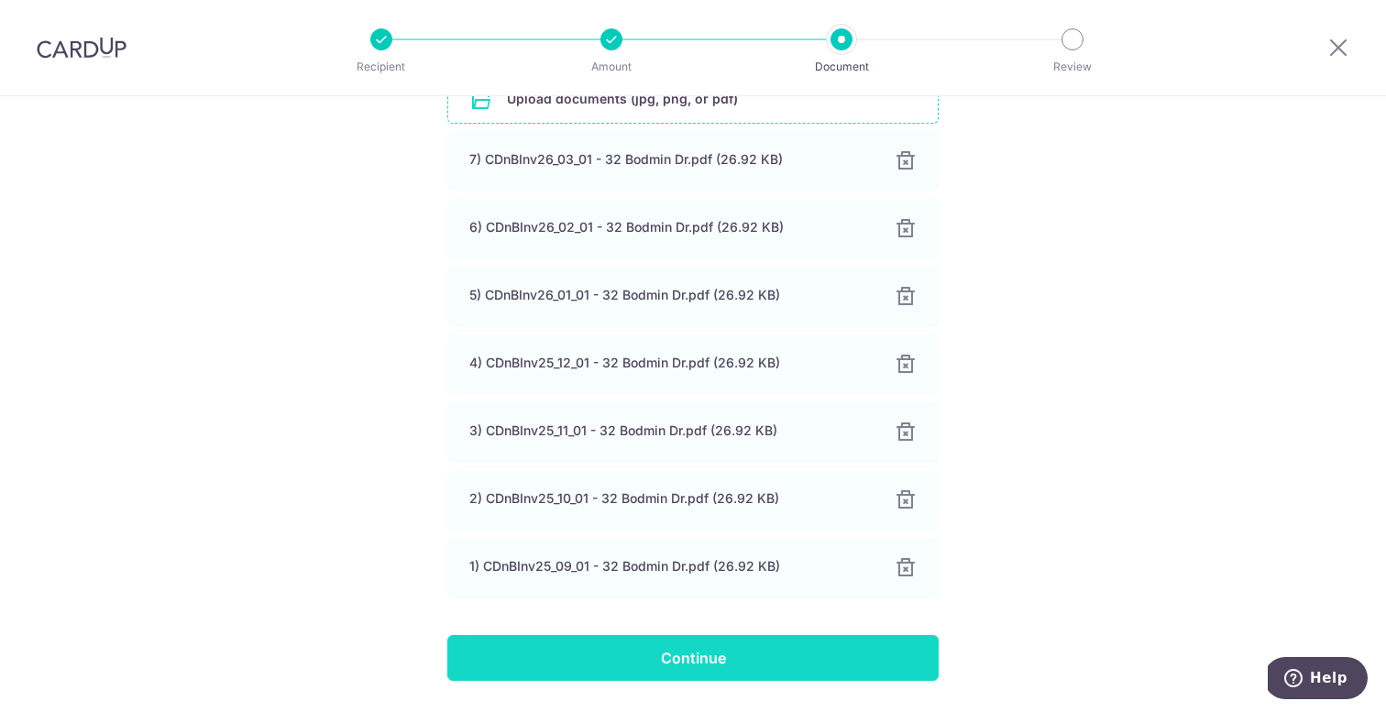
click at [645, 657] on input "Continue" at bounding box center [692, 658] width 491 height 46
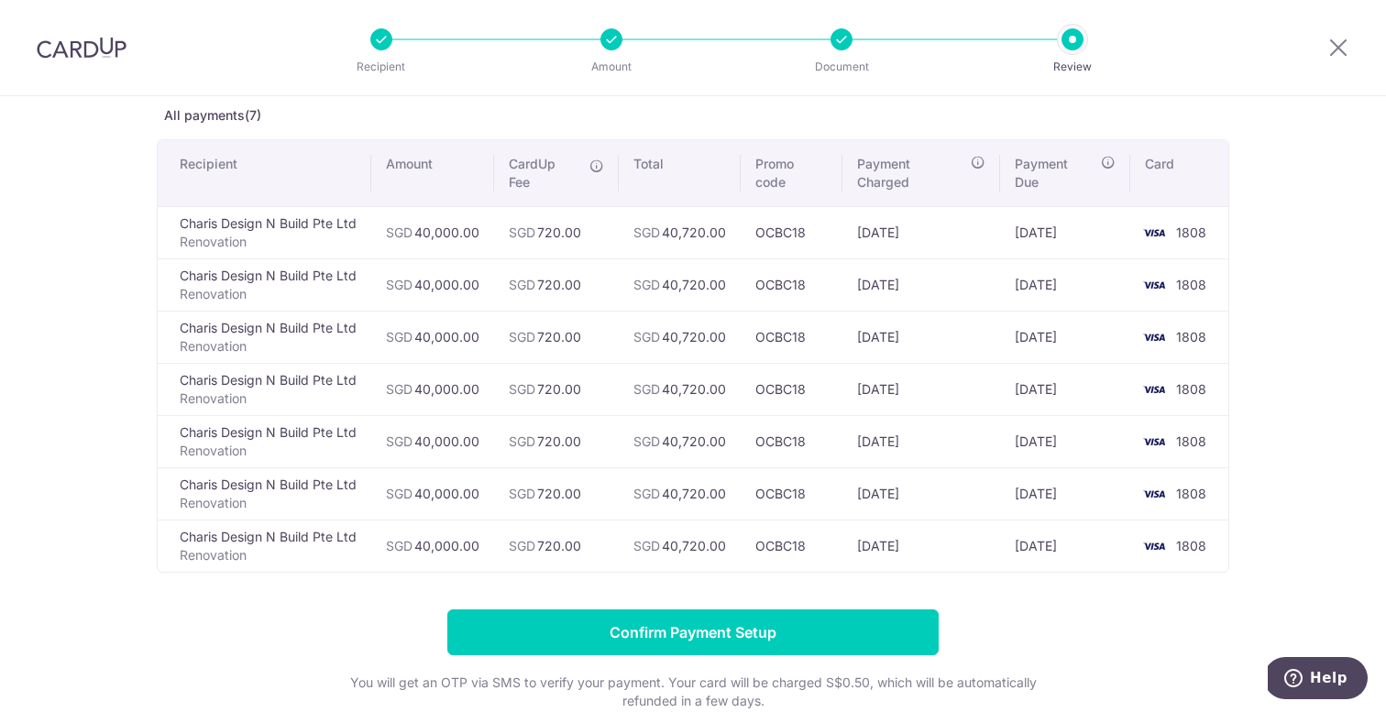
scroll to position [94, 0]
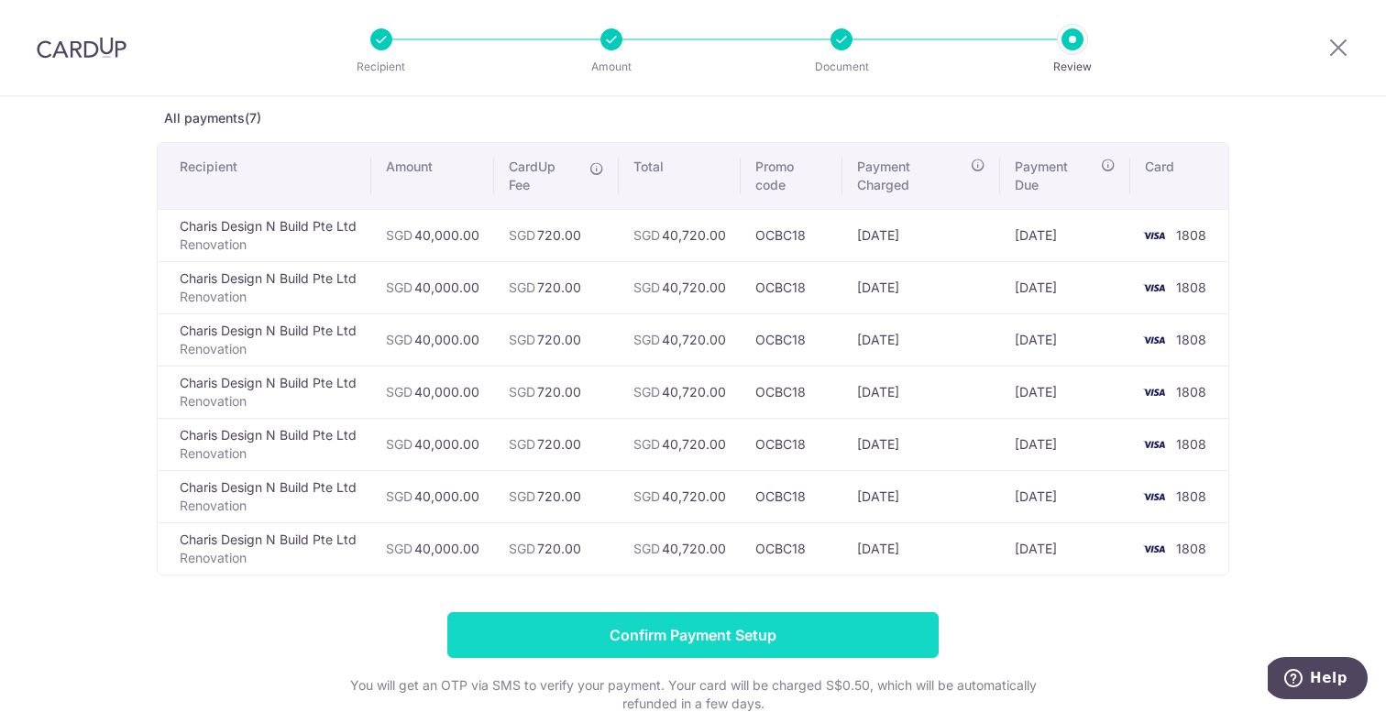
click at [681, 631] on input "Confirm Payment Setup" at bounding box center [692, 636] width 491 height 46
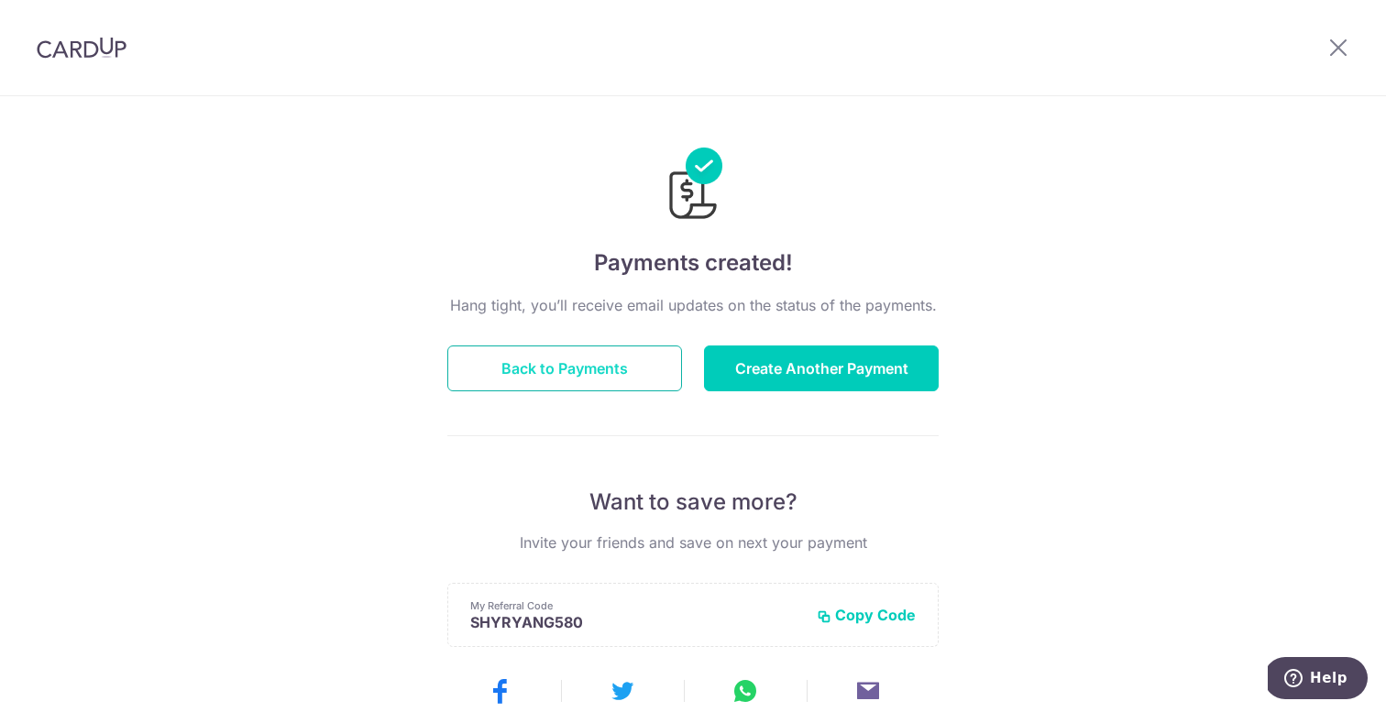
click at [560, 365] on button "Back to Payments" at bounding box center [564, 369] width 235 height 46
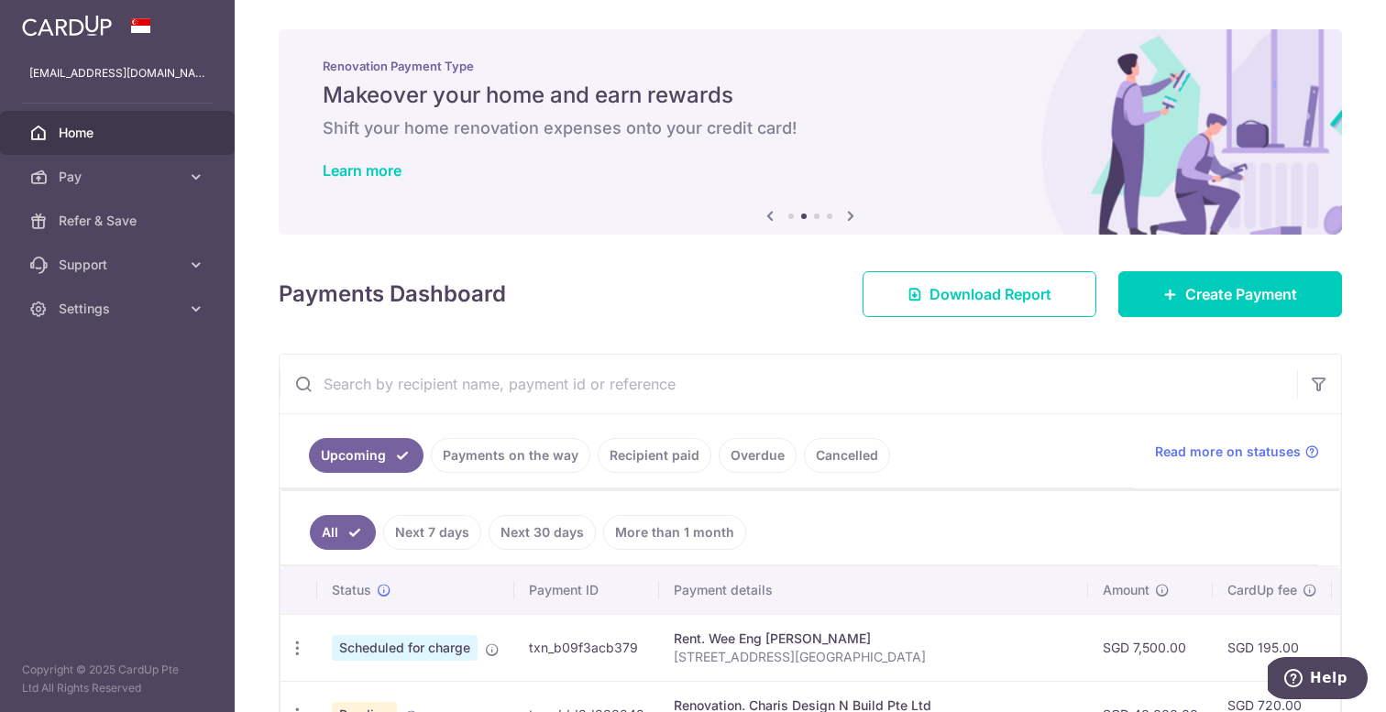
click at [580, 318] on div "× Pause Schedule Pause all future payments in this series Pause just this one p…" at bounding box center [811, 356] width 1152 height 712
